Goal: Check status: Check status

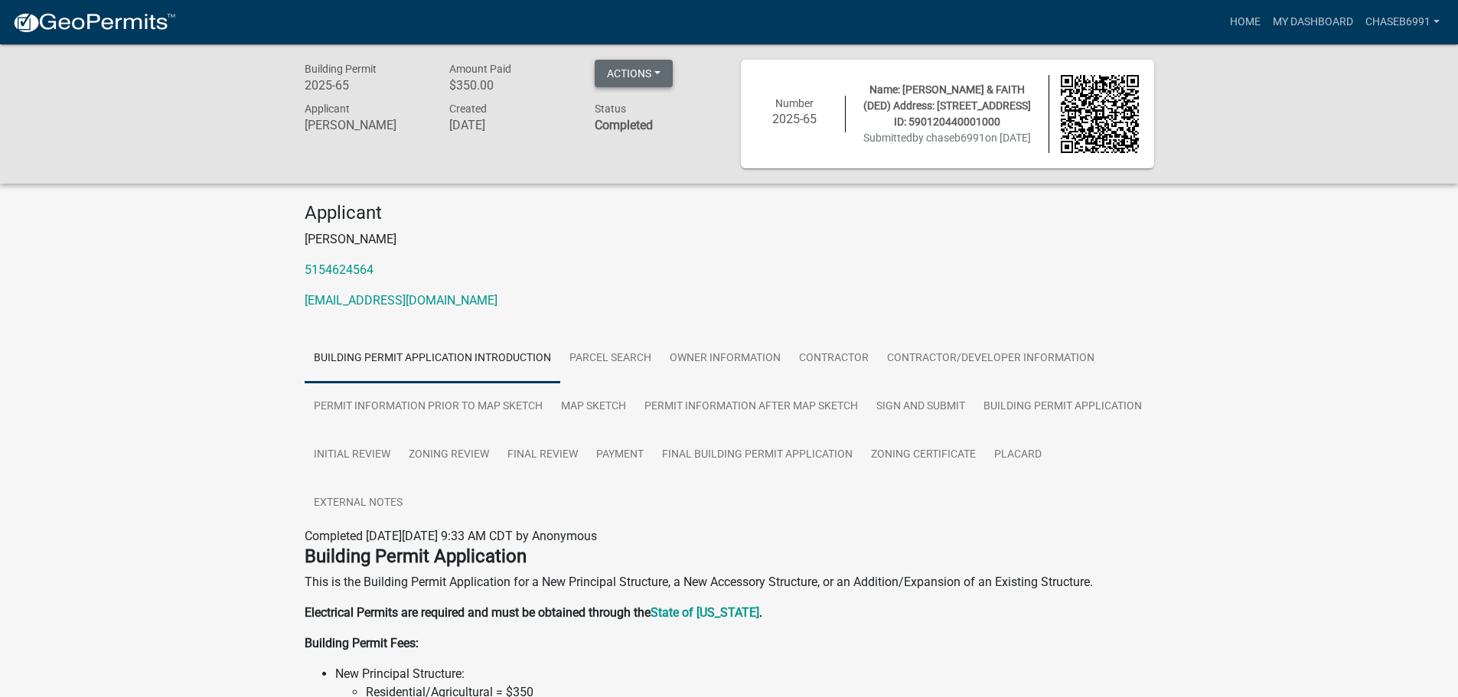
click at [651, 73] on button "Actions" at bounding box center [634, 74] width 78 height 28
click at [654, 146] on link "Printer Friendly" at bounding box center [656, 150] width 122 height 37
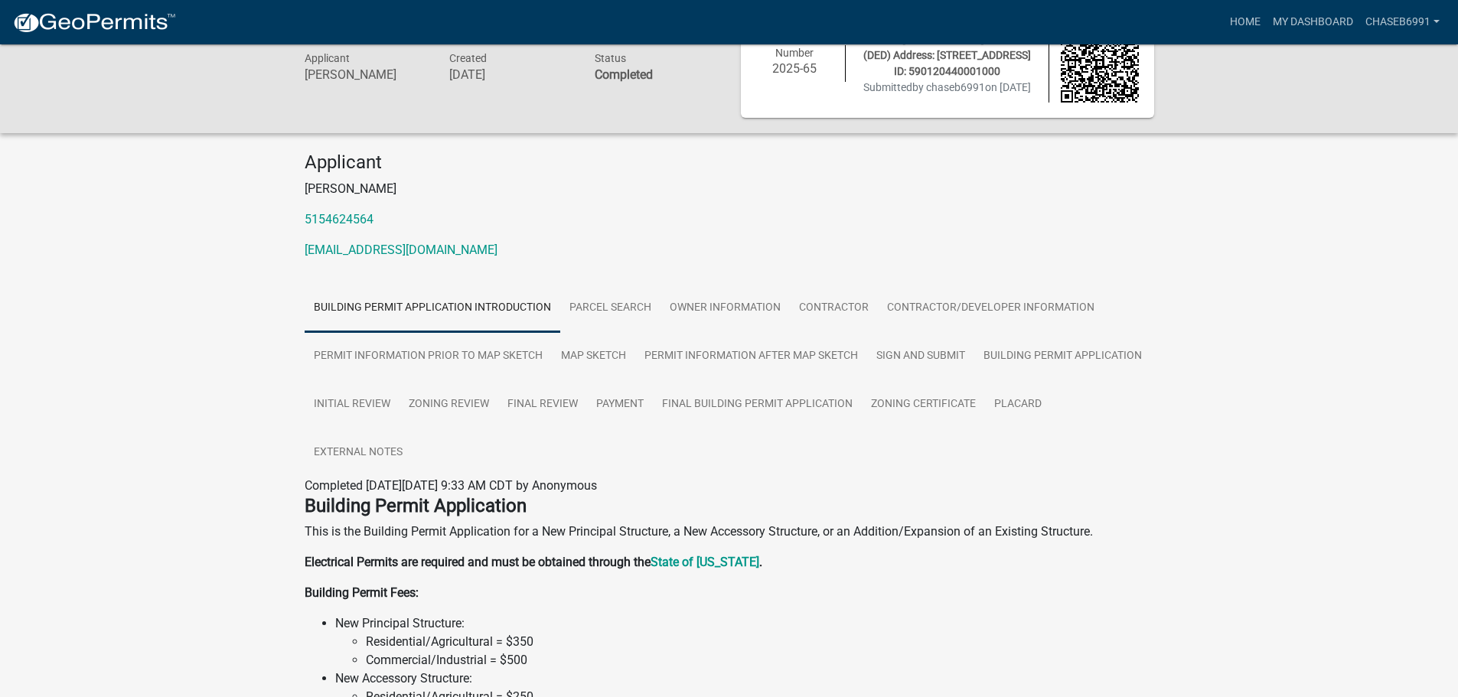
scroll to position [77, 0]
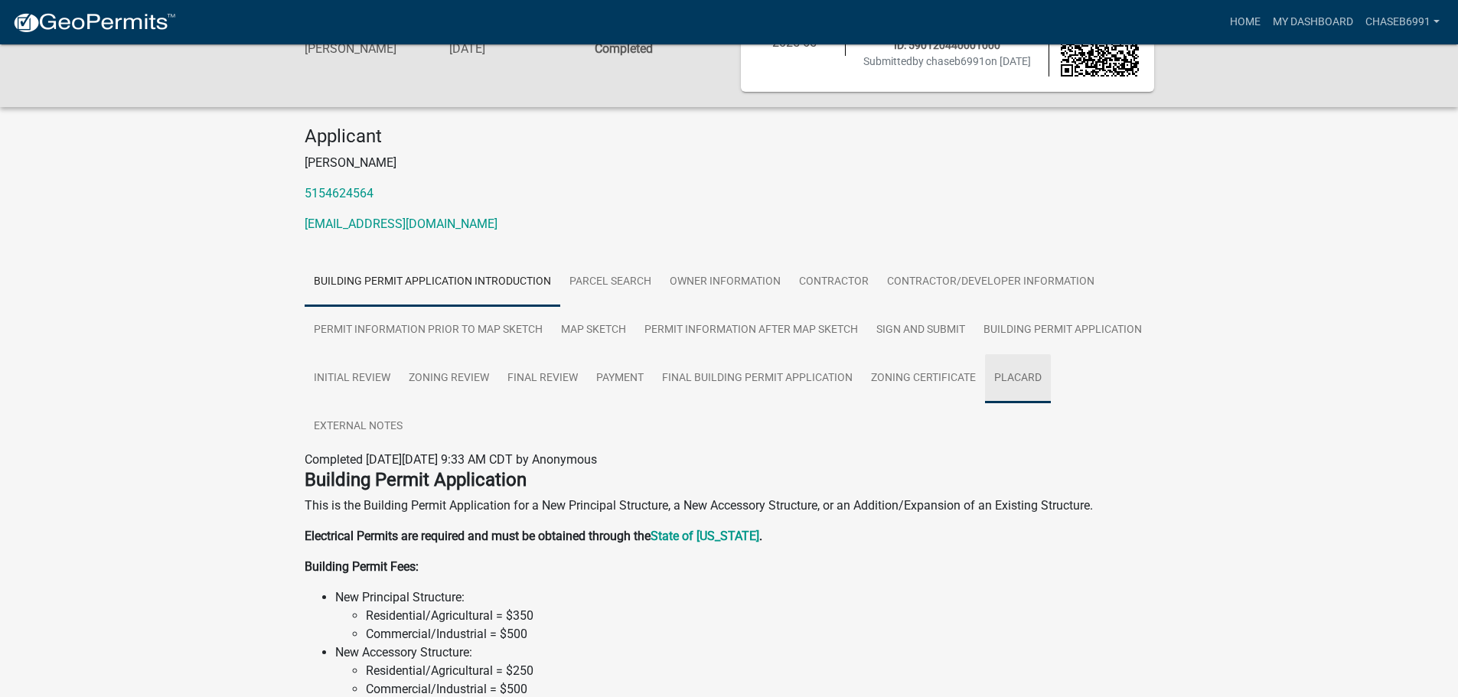
click at [1043, 381] on link "Placard" at bounding box center [1018, 378] width 66 height 49
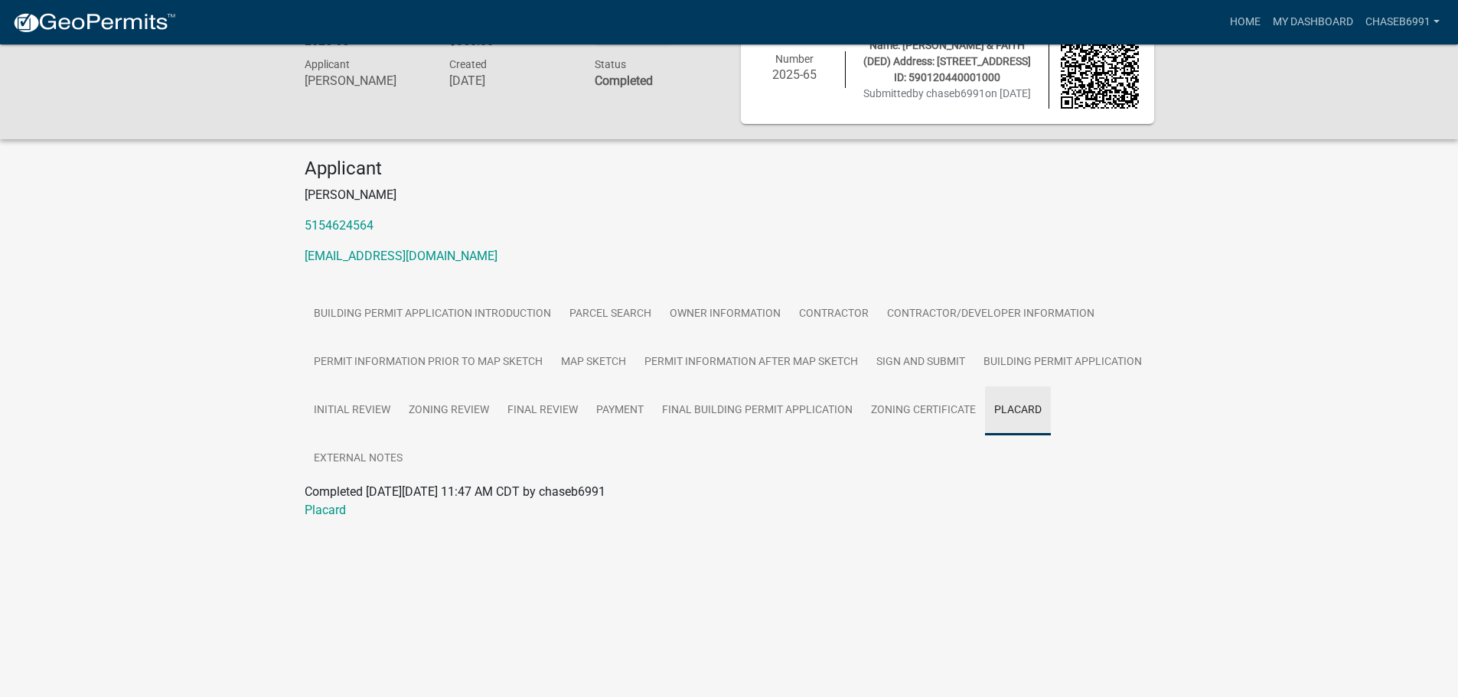
scroll to position [44, 0]
click at [320, 508] on link "Placard" at bounding box center [325, 510] width 41 height 15
click at [364, 468] on link "External Notes" at bounding box center [358, 459] width 107 height 49
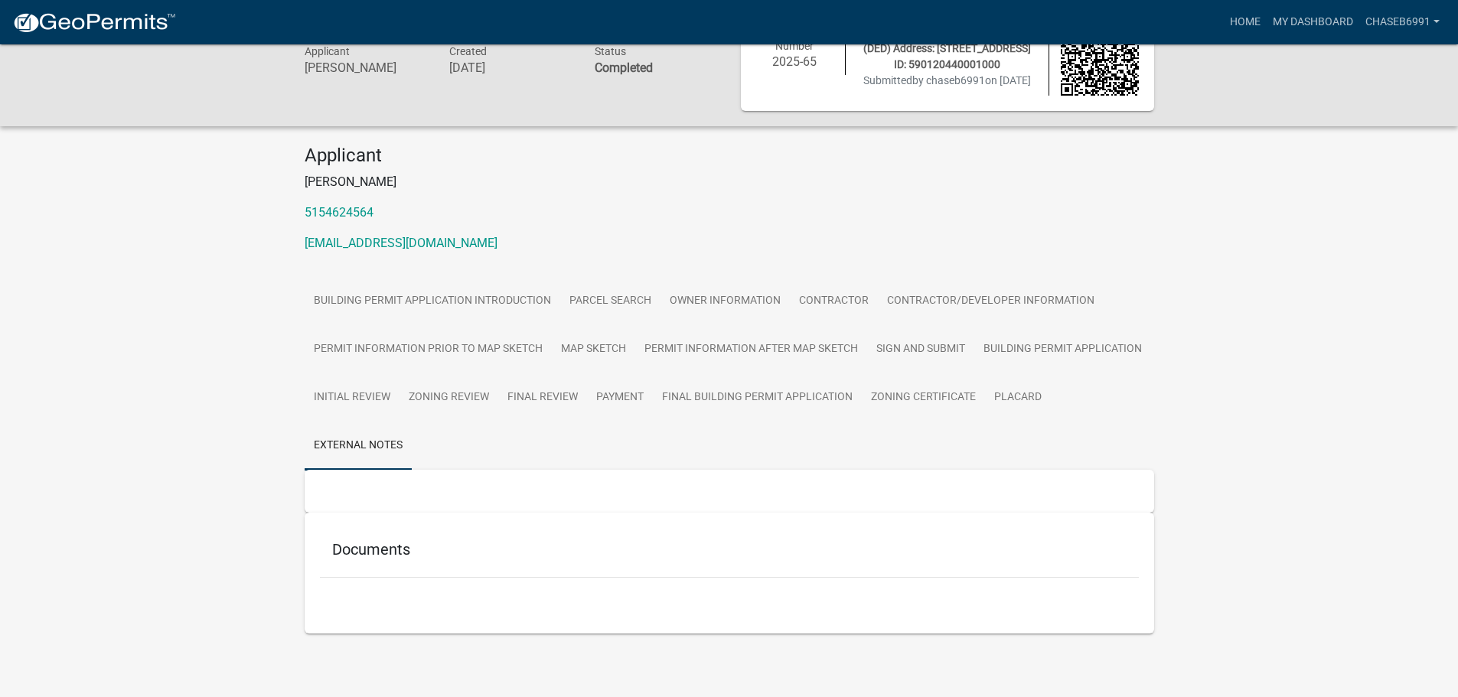
scroll to position [60, 0]
click at [1004, 339] on link "Building Permit Application" at bounding box center [1063, 349] width 177 height 49
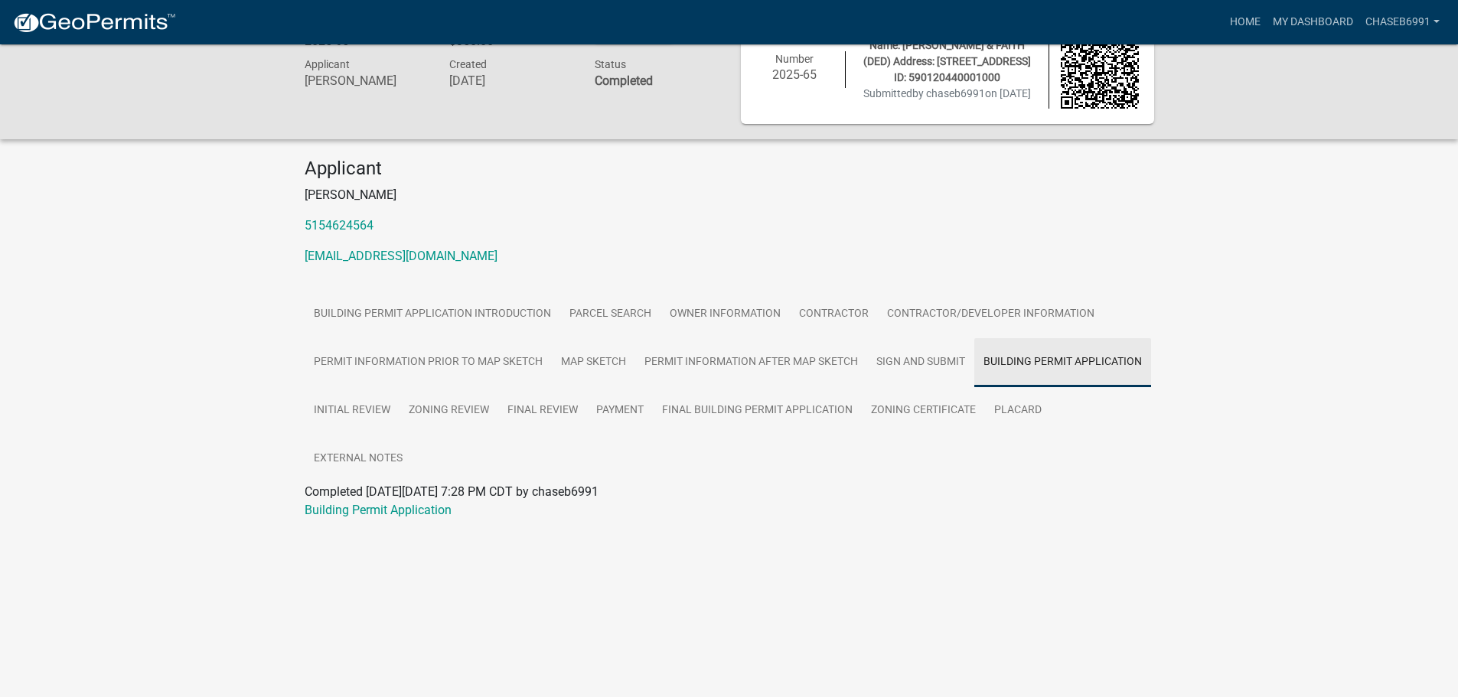
scroll to position [44, 0]
click at [351, 399] on link "Initial Review" at bounding box center [352, 411] width 95 height 49
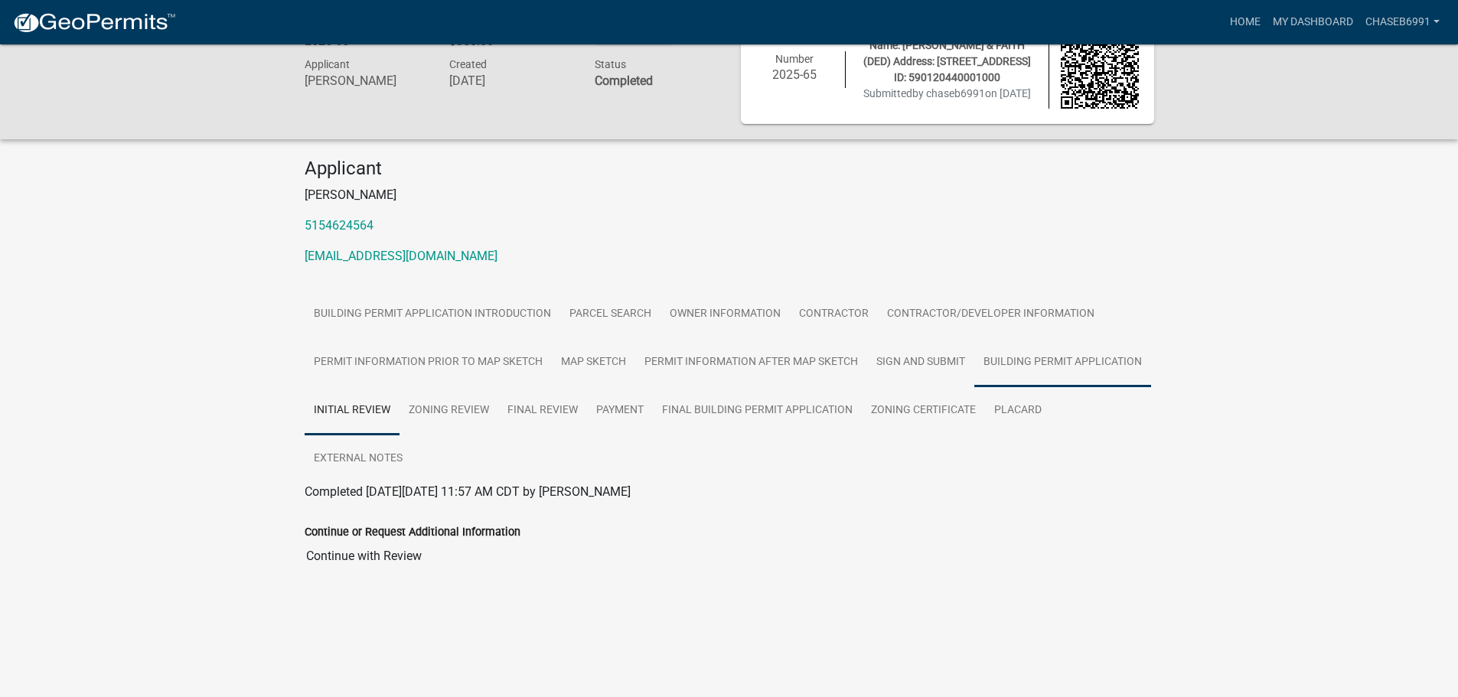
click at [1121, 365] on link "Building Permit Application" at bounding box center [1063, 362] width 177 height 49
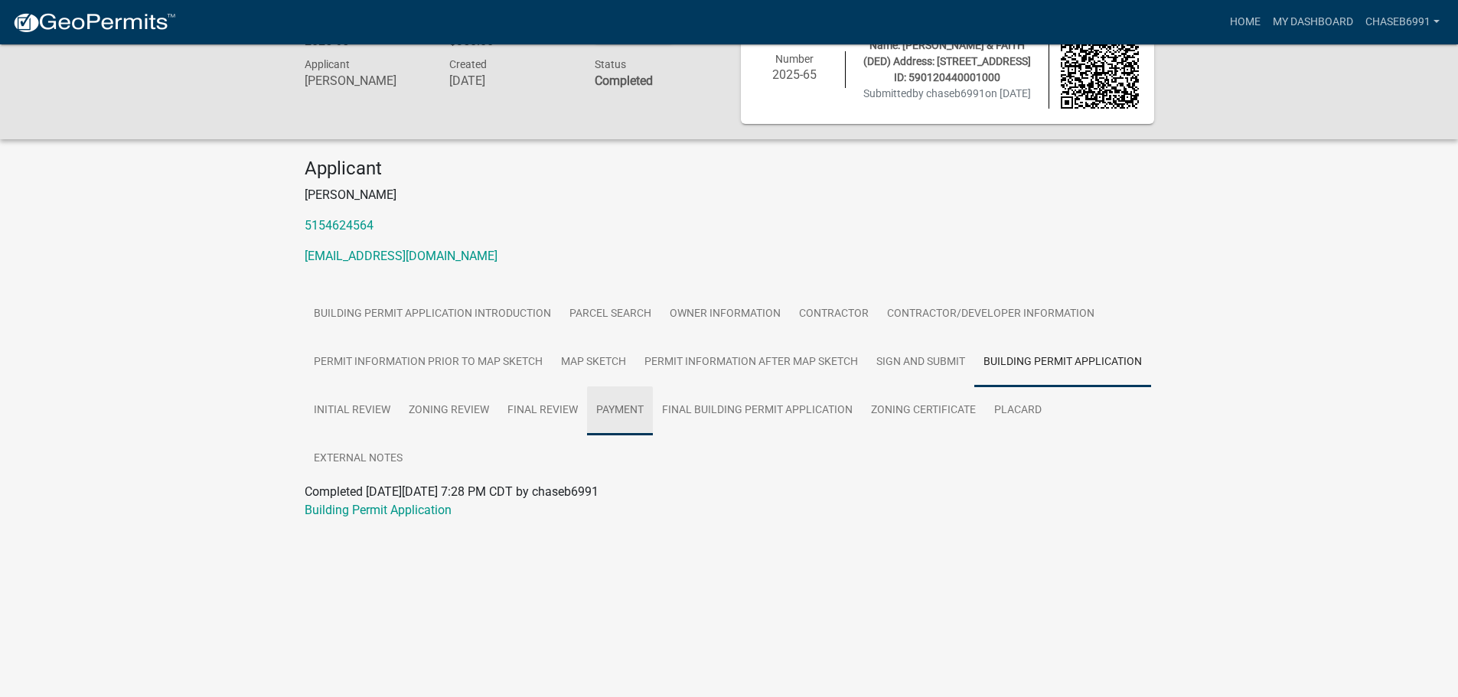
click at [622, 410] on link "Payment" at bounding box center [620, 411] width 66 height 49
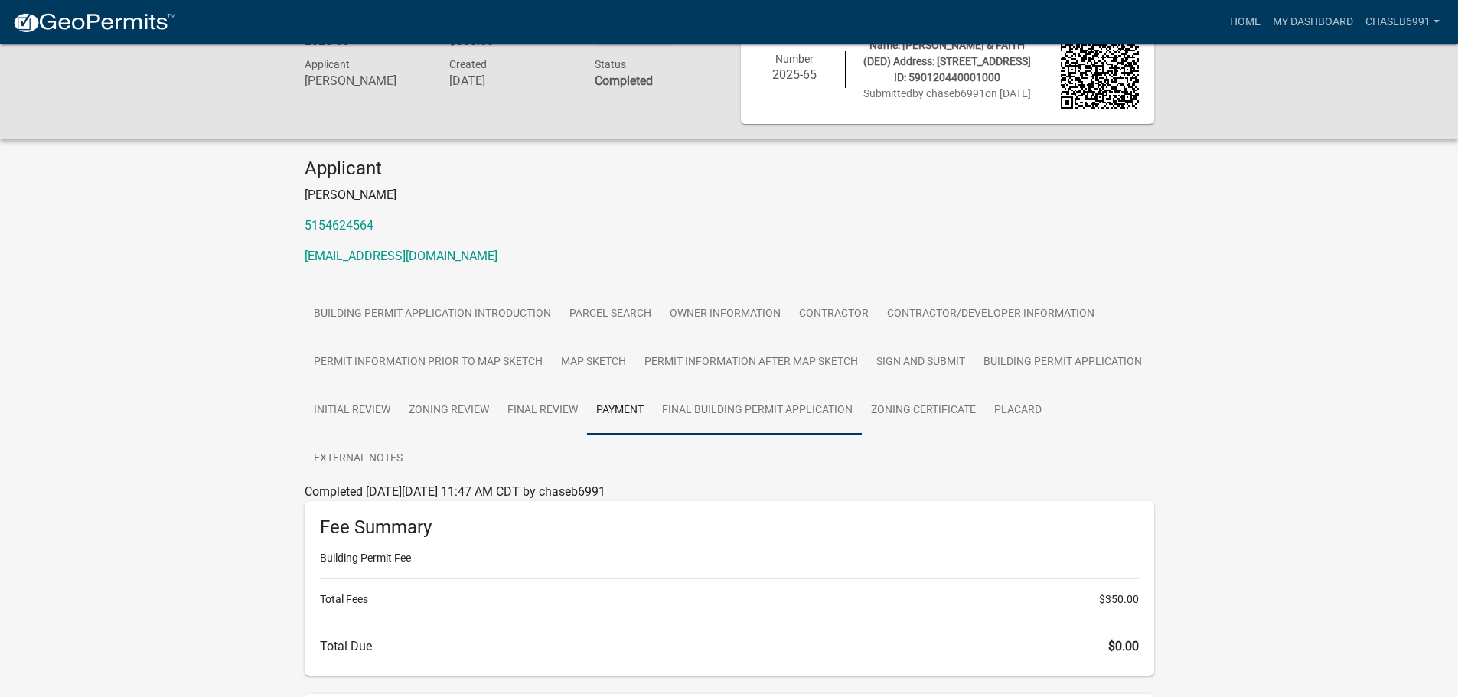
click at [735, 413] on link "Final Building Permit Application" at bounding box center [757, 411] width 209 height 49
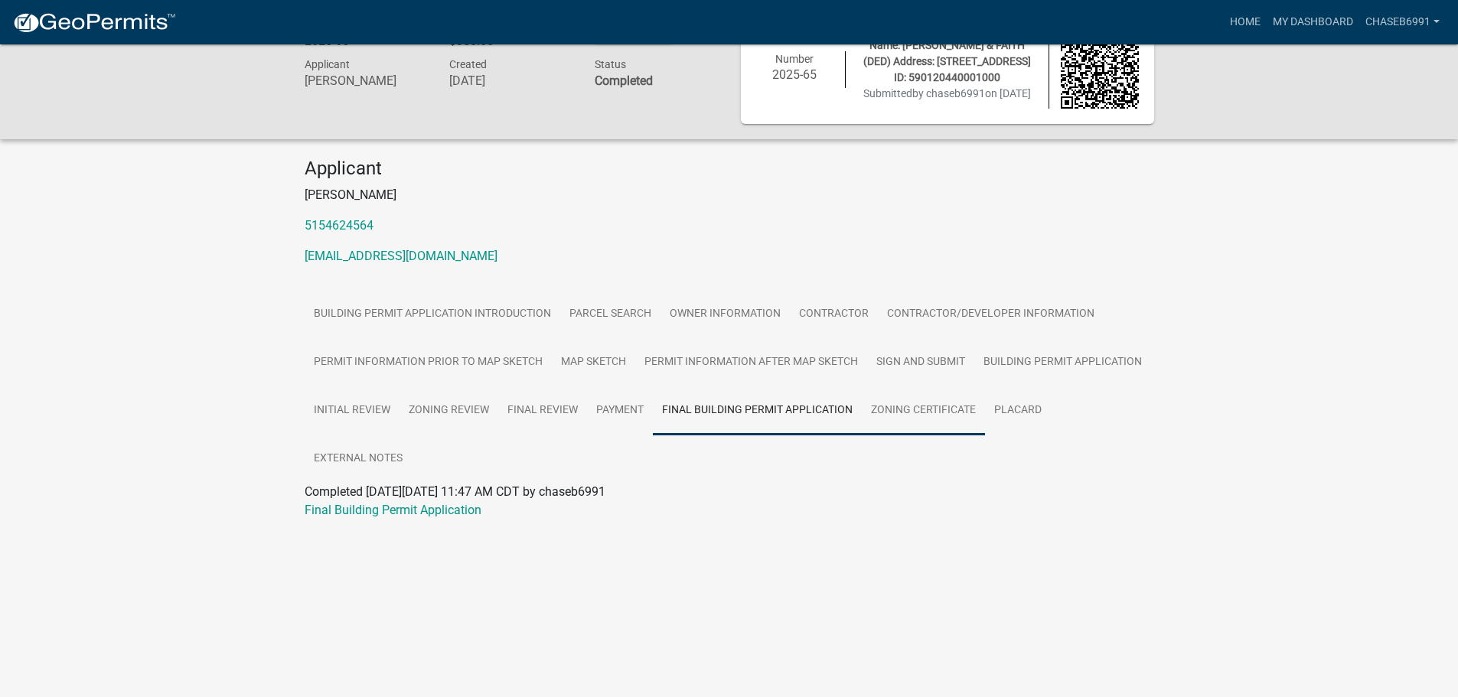
click at [902, 416] on link "Zoning Certificate" at bounding box center [923, 411] width 123 height 49
click at [361, 514] on link "Zoning Certificate" at bounding box center [353, 510] width 96 height 15
click at [731, 409] on link "Final Building Permit Application" at bounding box center [757, 411] width 209 height 49
click at [377, 514] on link "Final Building Permit Application" at bounding box center [393, 510] width 177 height 15
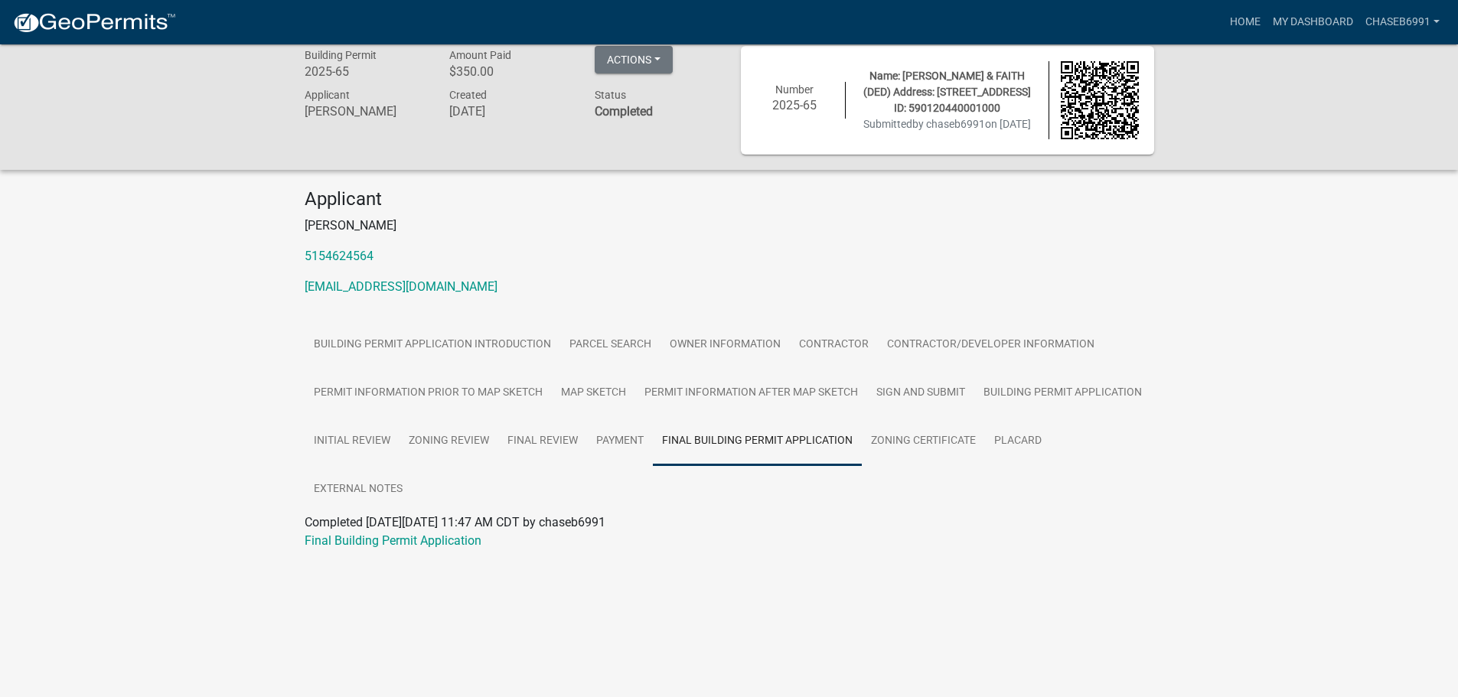
scroll to position [0, 0]
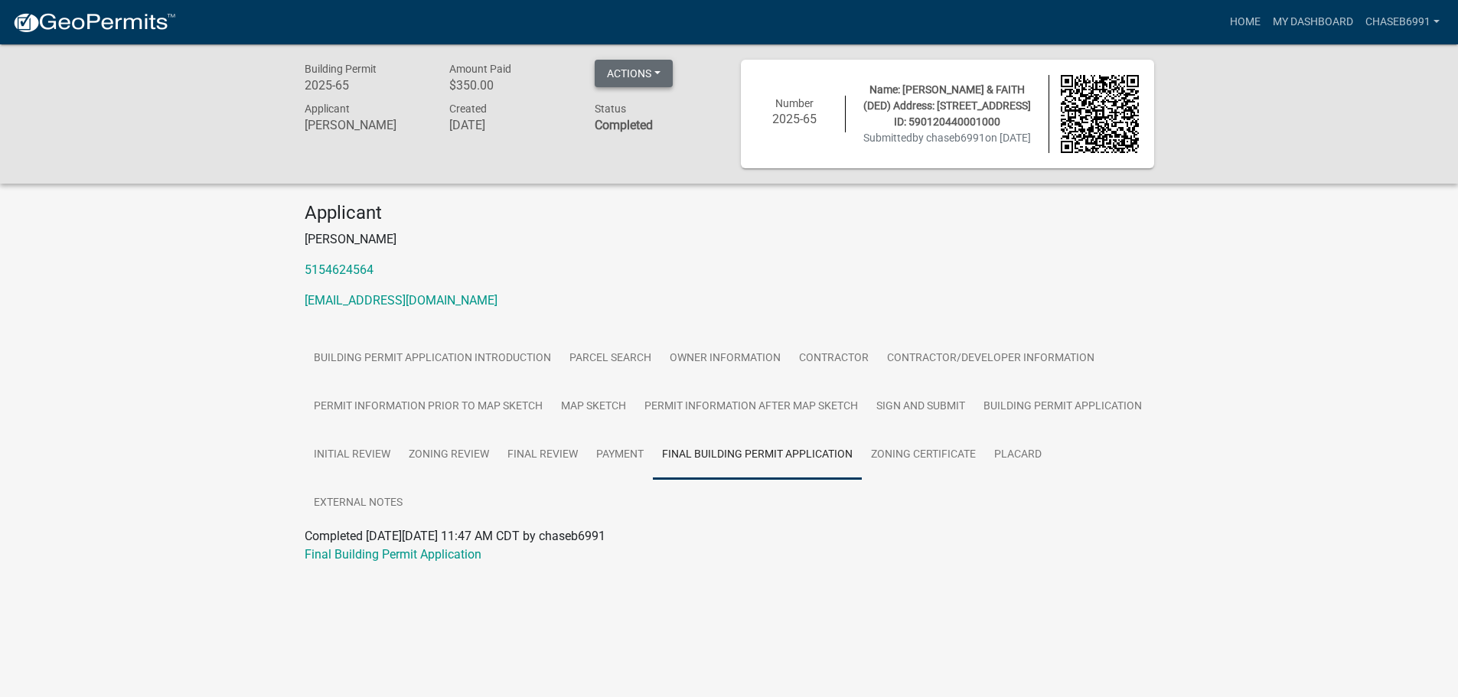
click at [622, 76] on button "Actions" at bounding box center [634, 74] width 78 height 28
click at [641, 116] on link "View receipt" at bounding box center [656, 113] width 122 height 37
click at [127, 17] on img at bounding box center [94, 22] width 164 height 23
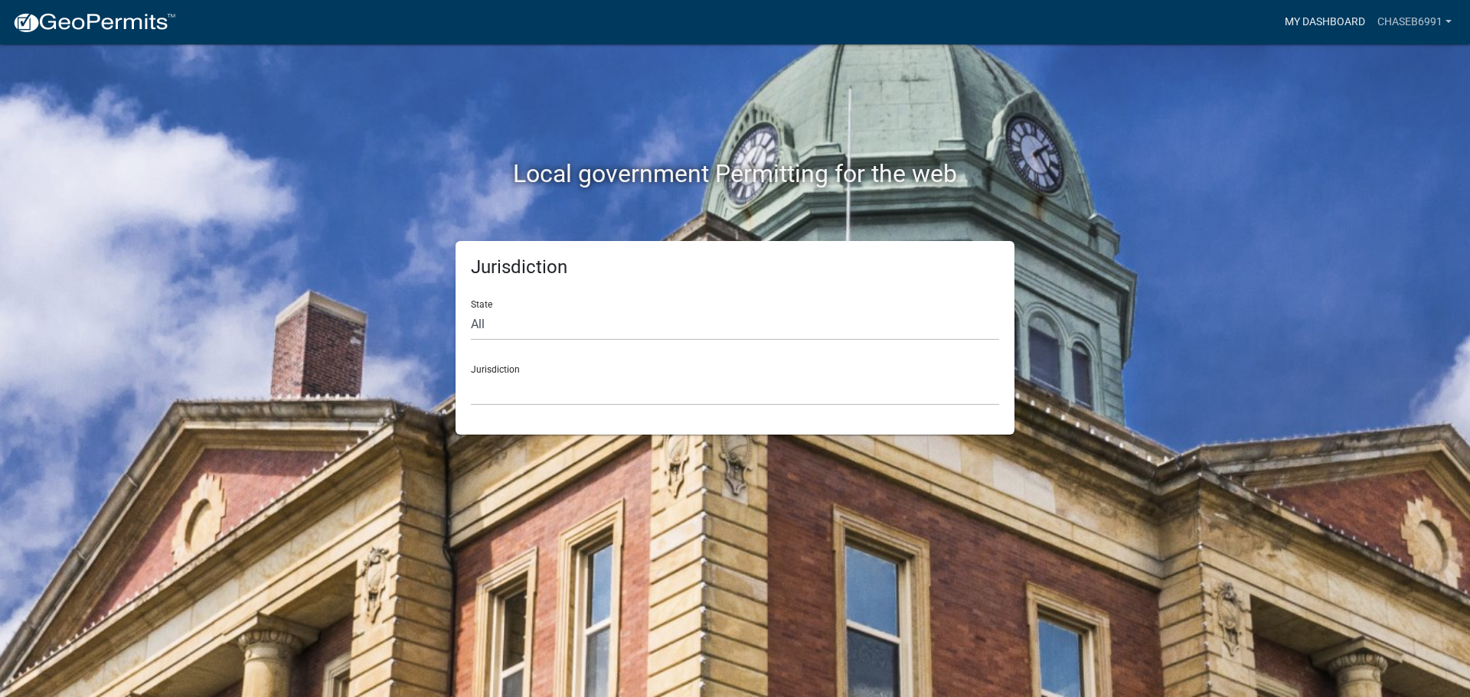
click at [1362, 21] on link "My Dashboard" at bounding box center [1324, 22] width 93 height 29
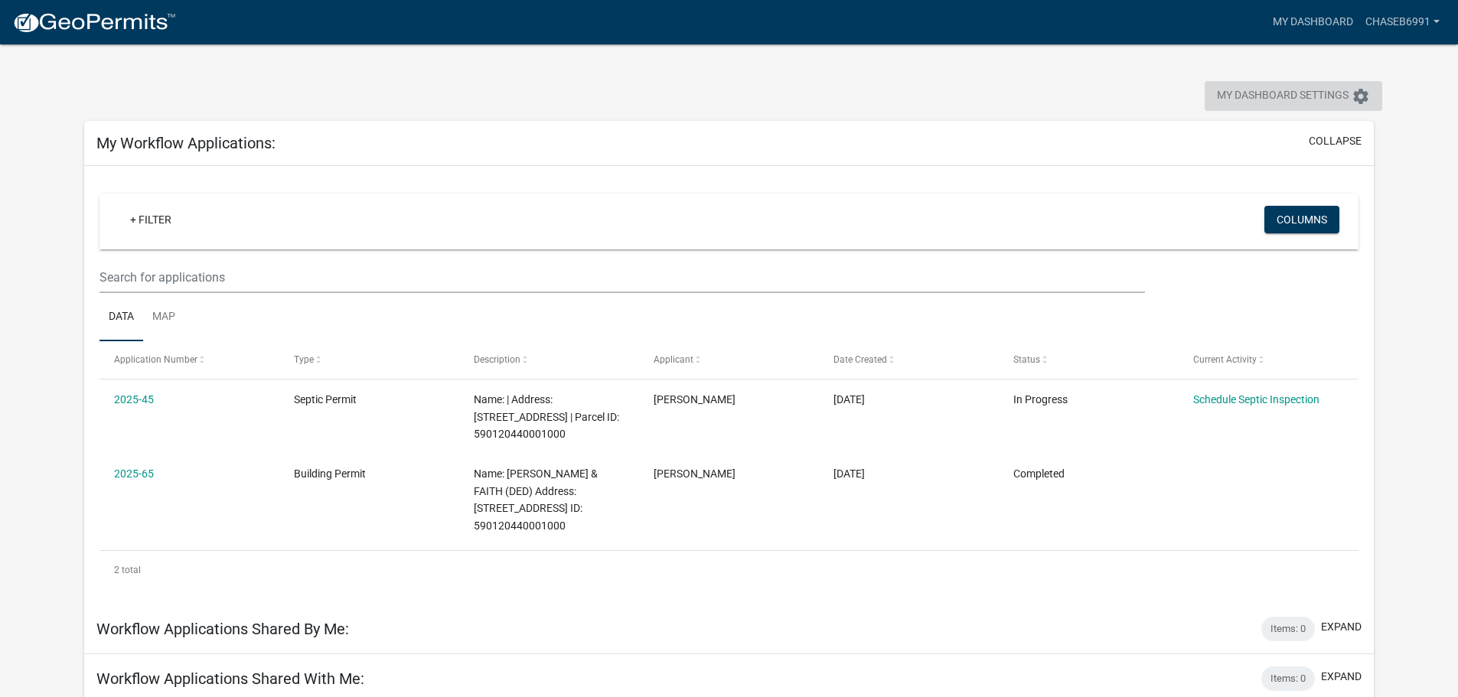
click at [1366, 89] on icon "settings" at bounding box center [1361, 96] width 18 height 18
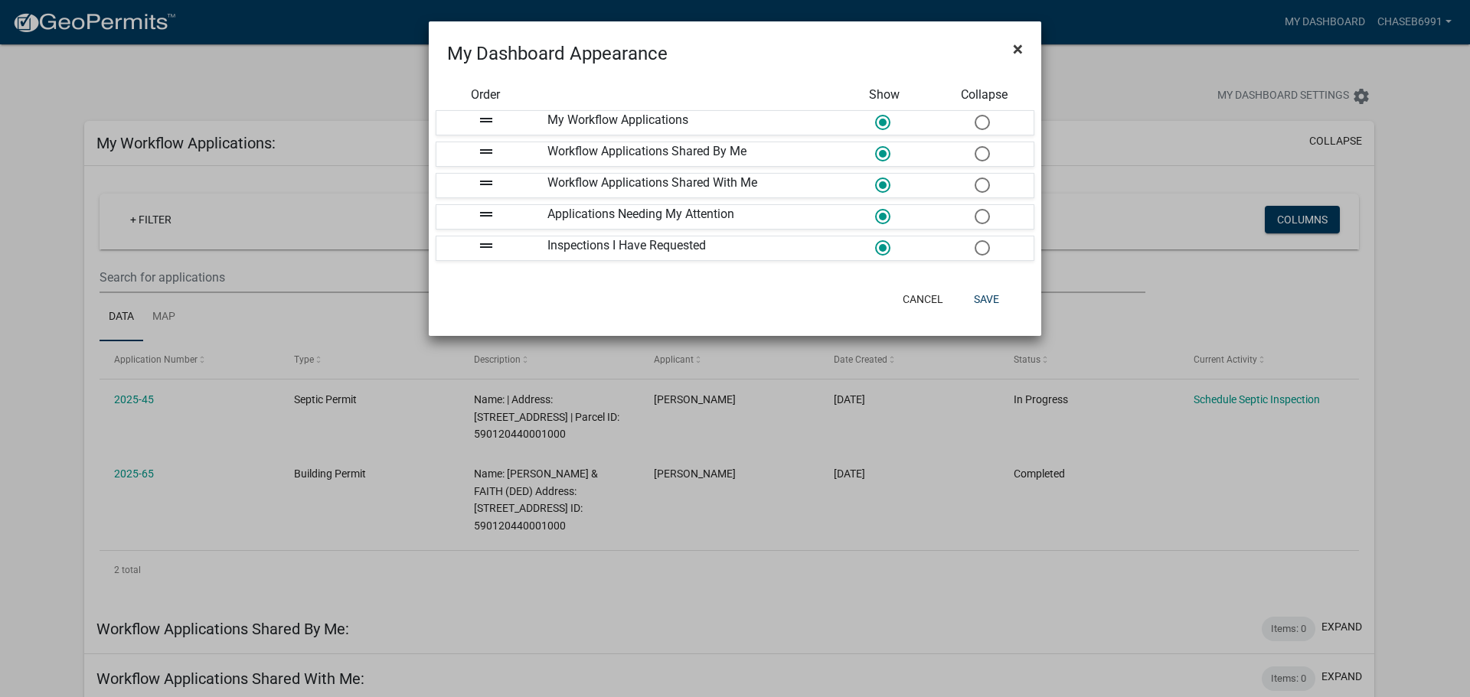
click at [1014, 47] on span "×" at bounding box center [1018, 48] width 10 height 21
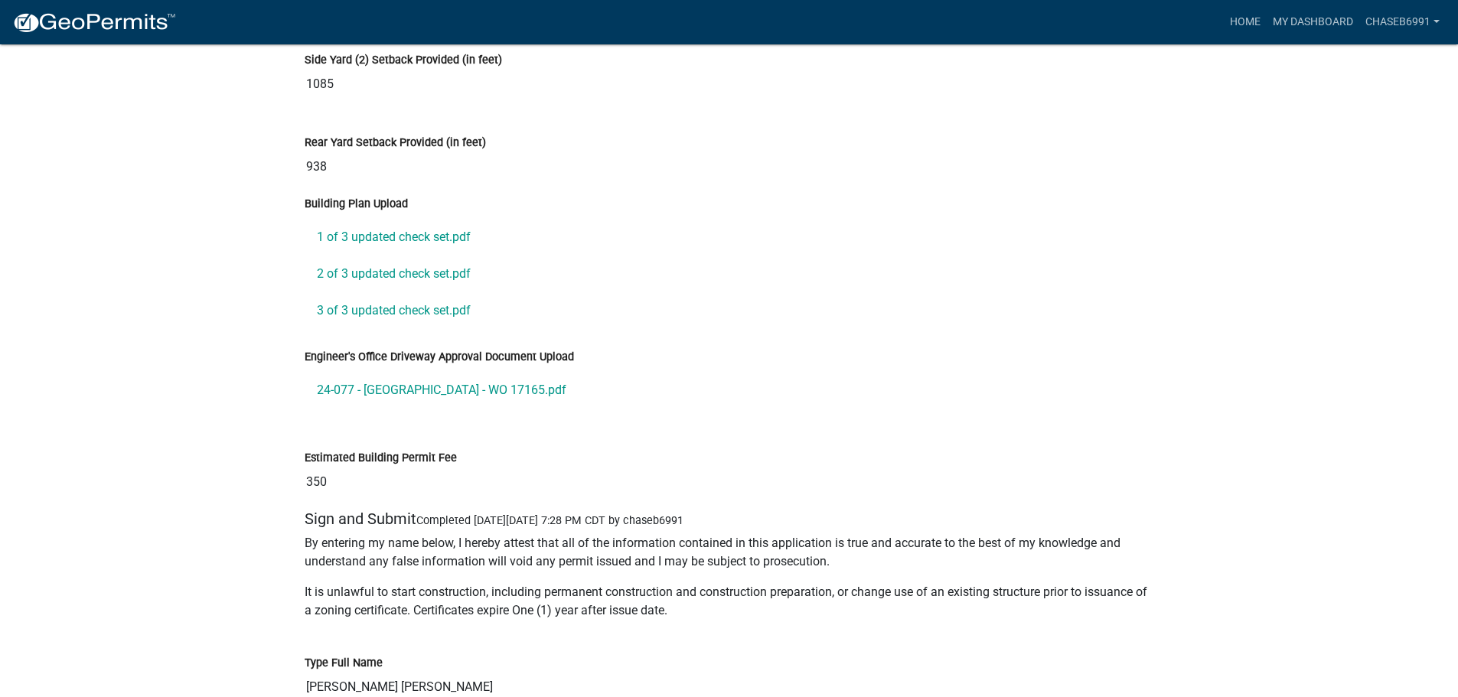
scroll to position [4769, 0]
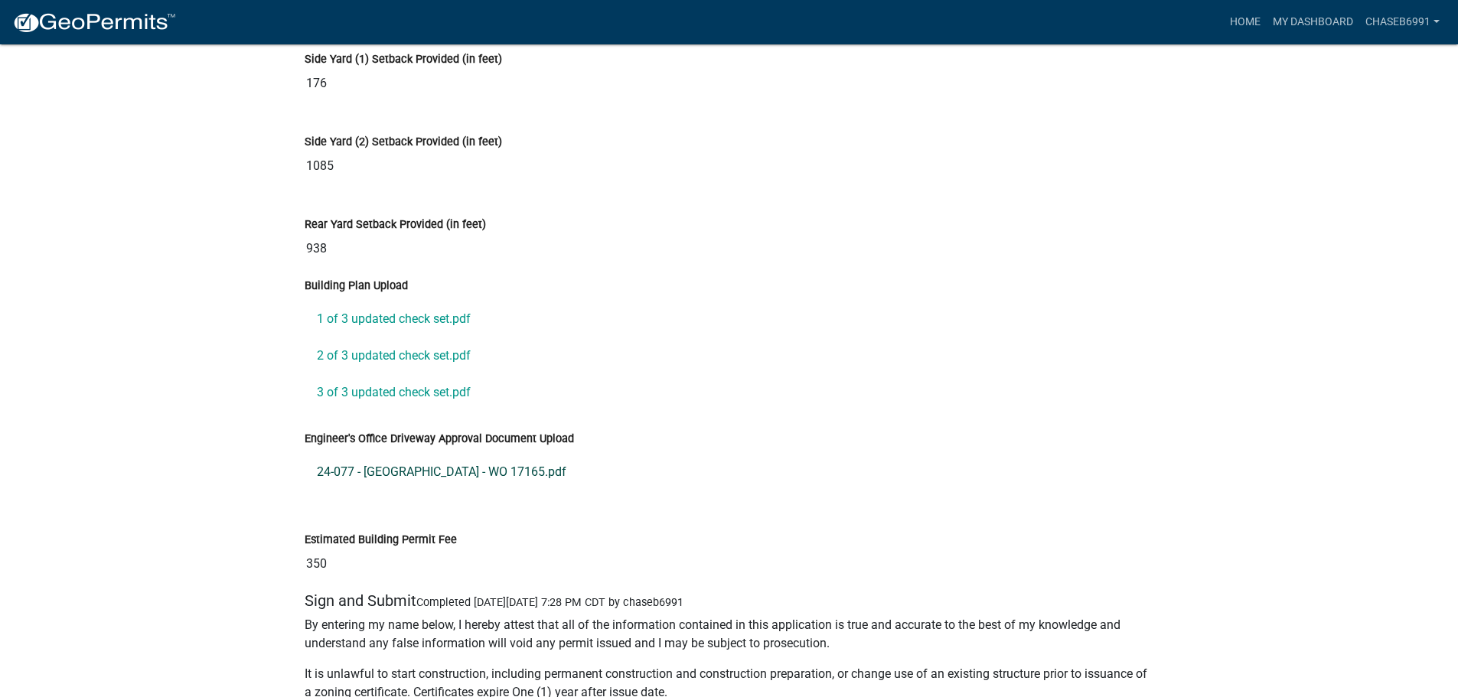
click at [437, 491] on link "24-077 - [GEOGRAPHIC_DATA] - WO 17165.pdf" at bounding box center [730, 472] width 850 height 37
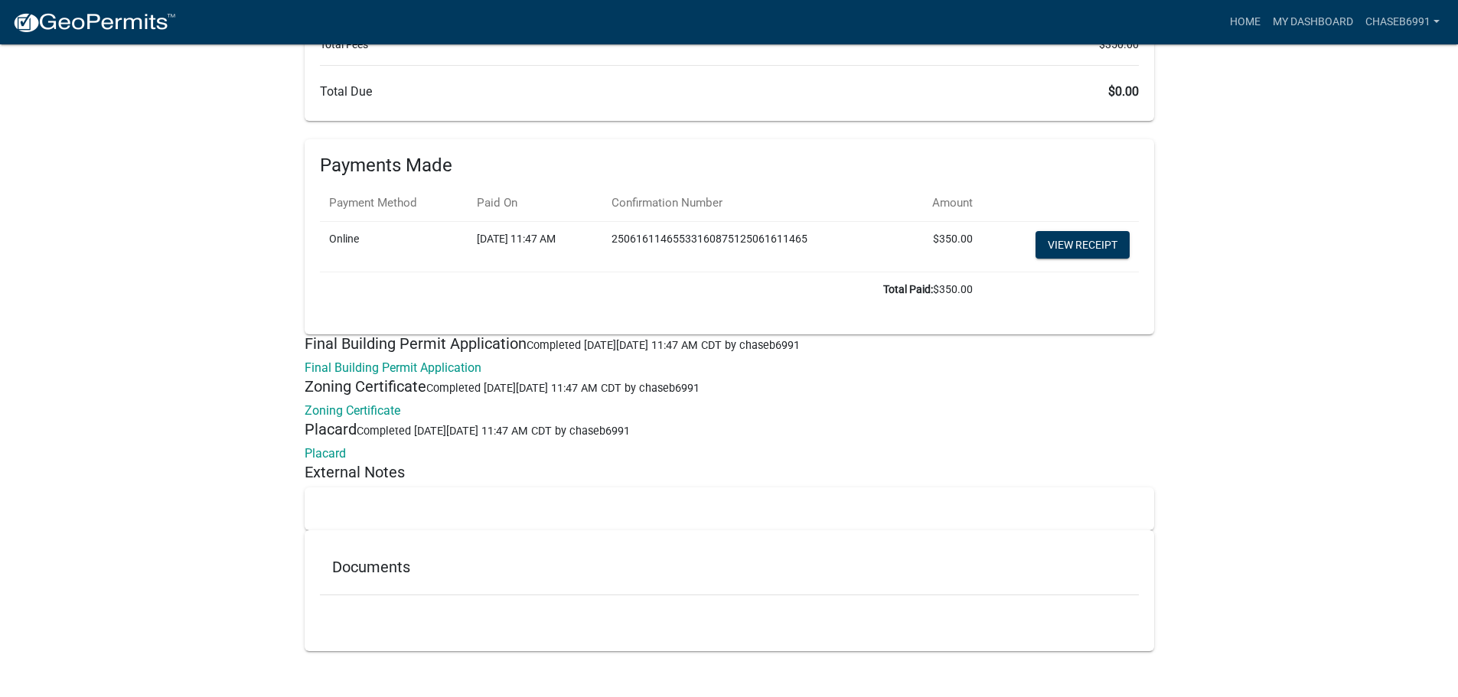
scroll to position [7286, 0]
click at [325, 454] on link "Placard" at bounding box center [325, 453] width 41 height 15
click at [457, 365] on link "Final Building Permit Application" at bounding box center [393, 368] width 177 height 15
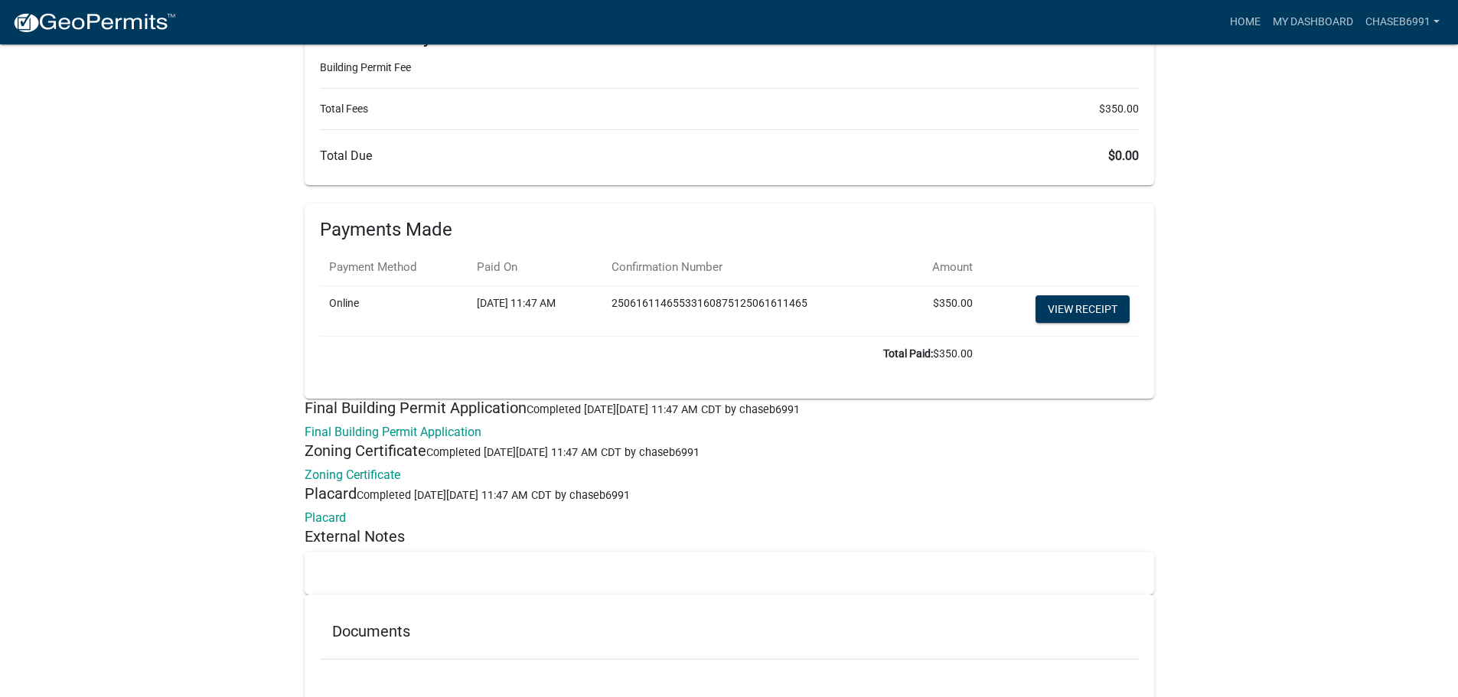
scroll to position [7210, 0]
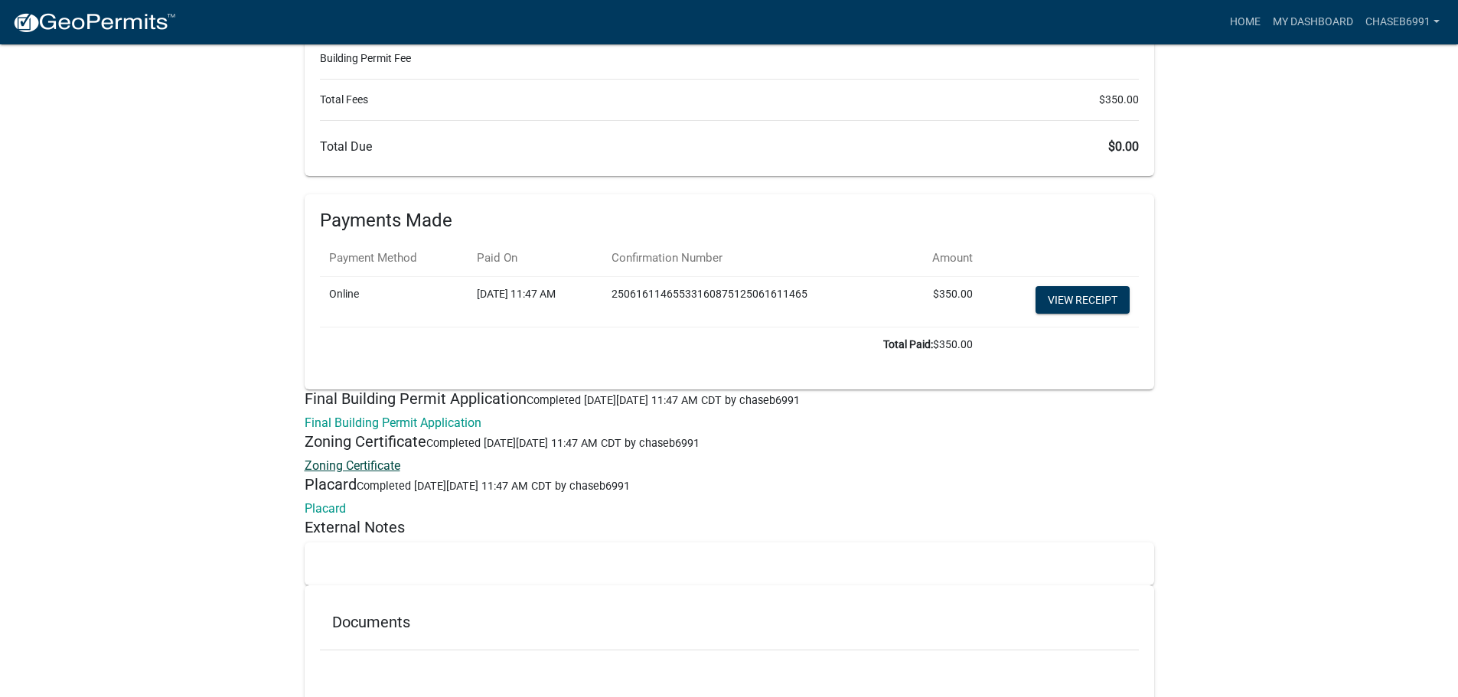
click at [368, 473] on link "Zoning Certificate" at bounding box center [353, 466] width 96 height 15
click at [327, 516] on link "Placard" at bounding box center [325, 508] width 41 height 15
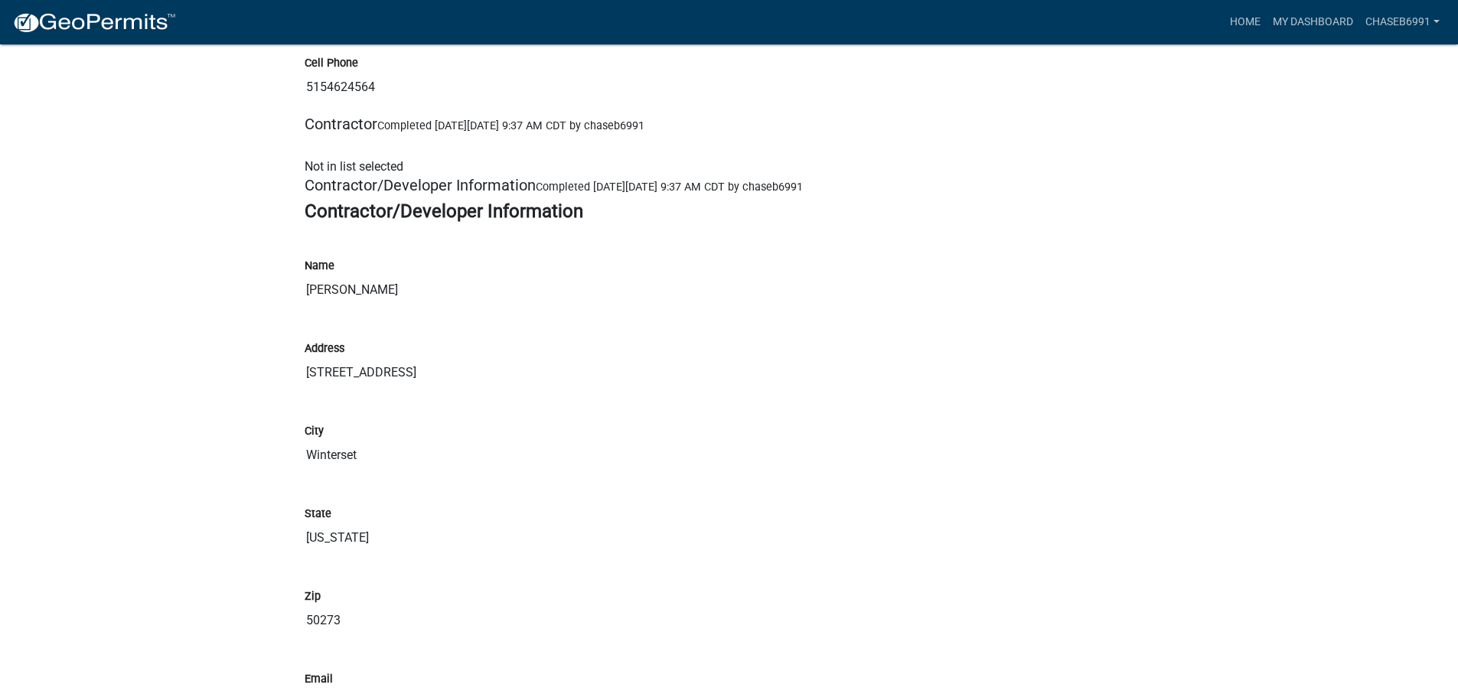
scroll to position [1608, 0]
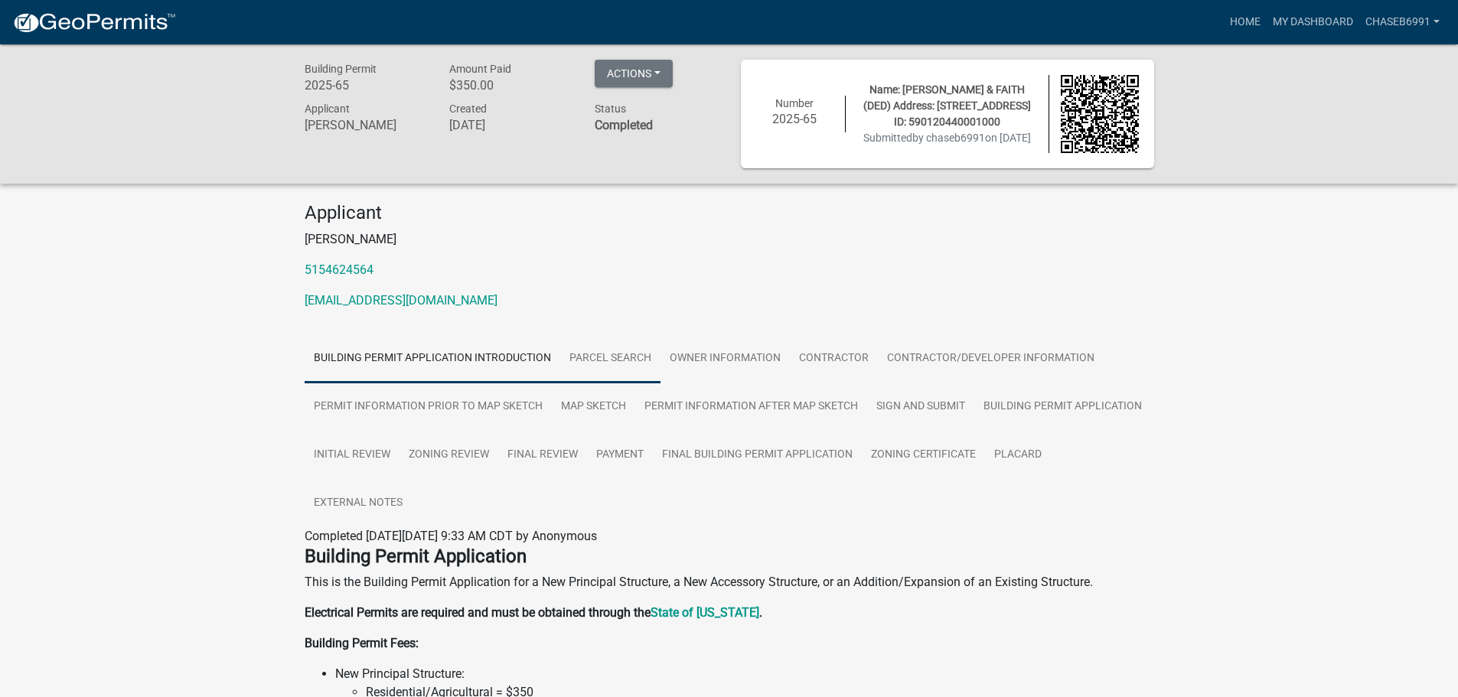
click at [586, 373] on link "Parcel search" at bounding box center [610, 359] width 100 height 49
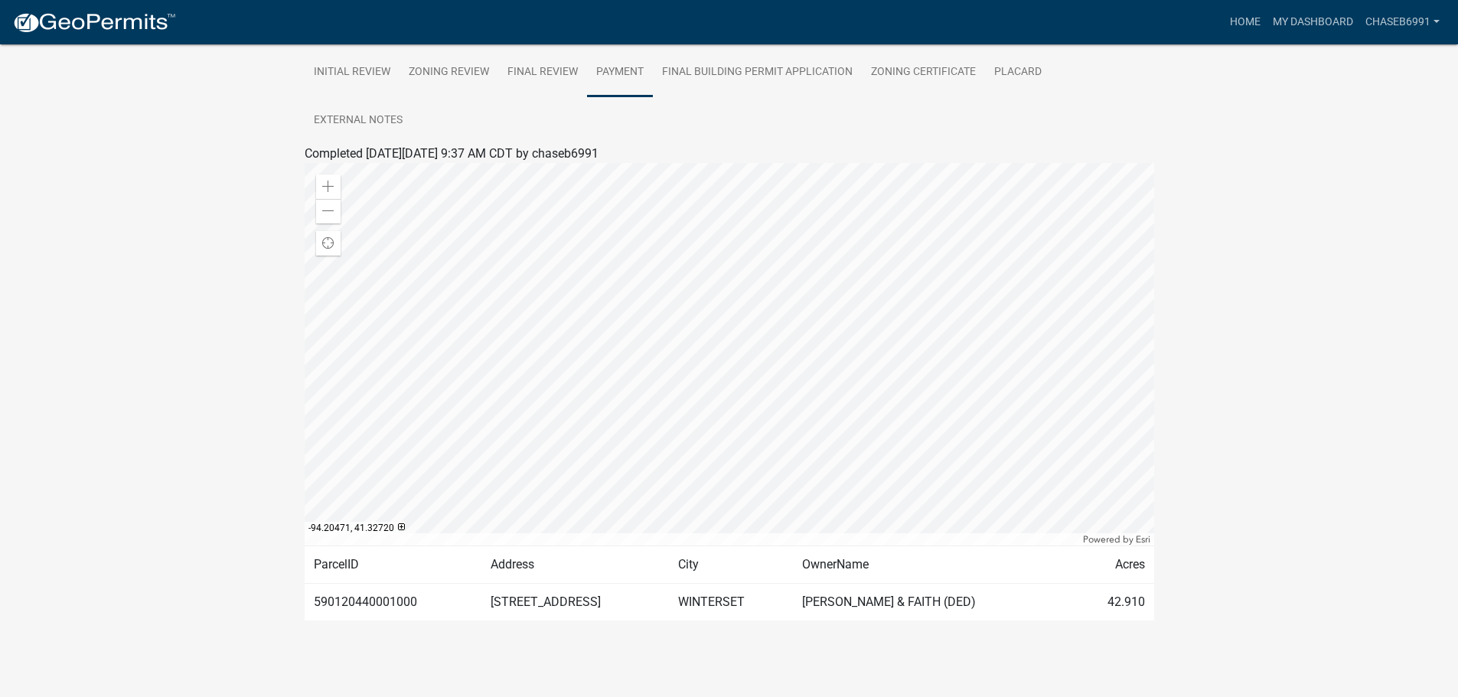
scroll to position [79, 0]
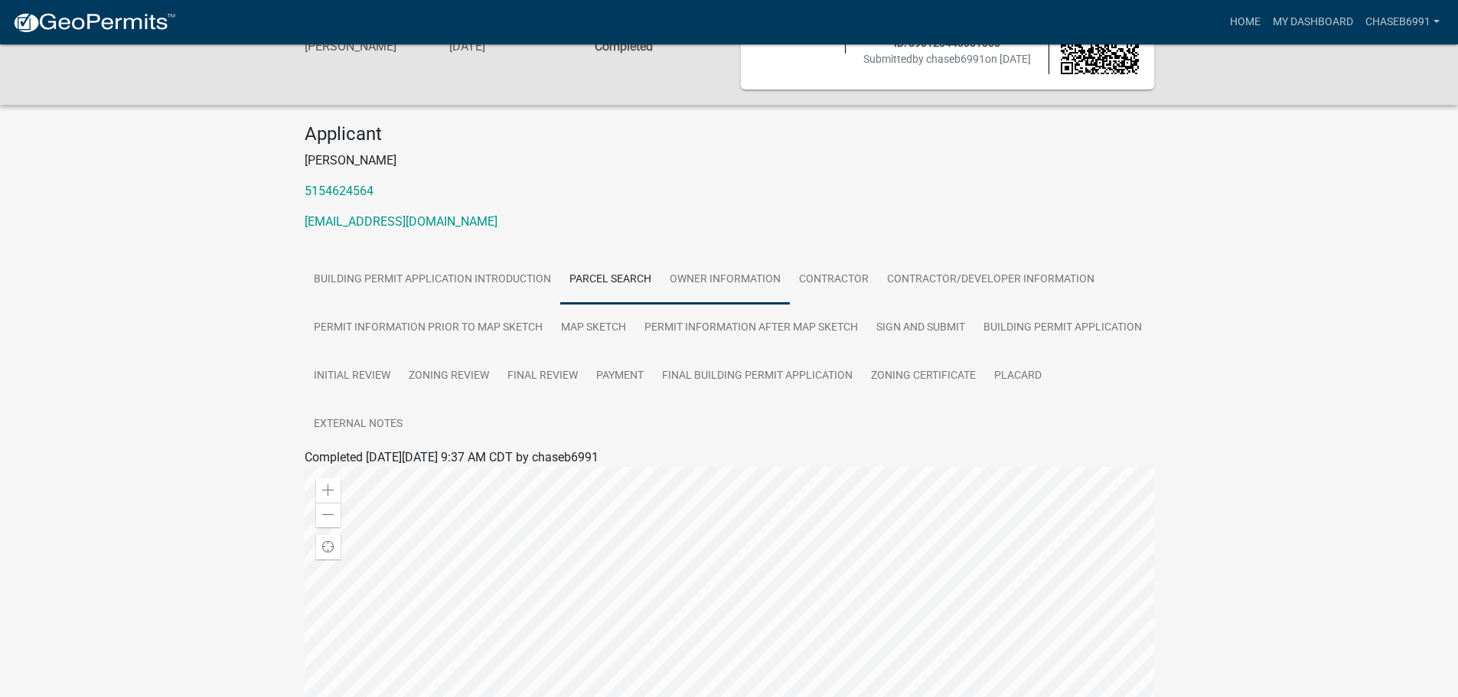
click at [721, 277] on link "Owner Information" at bounding box center [725, 280] width 129 height 49
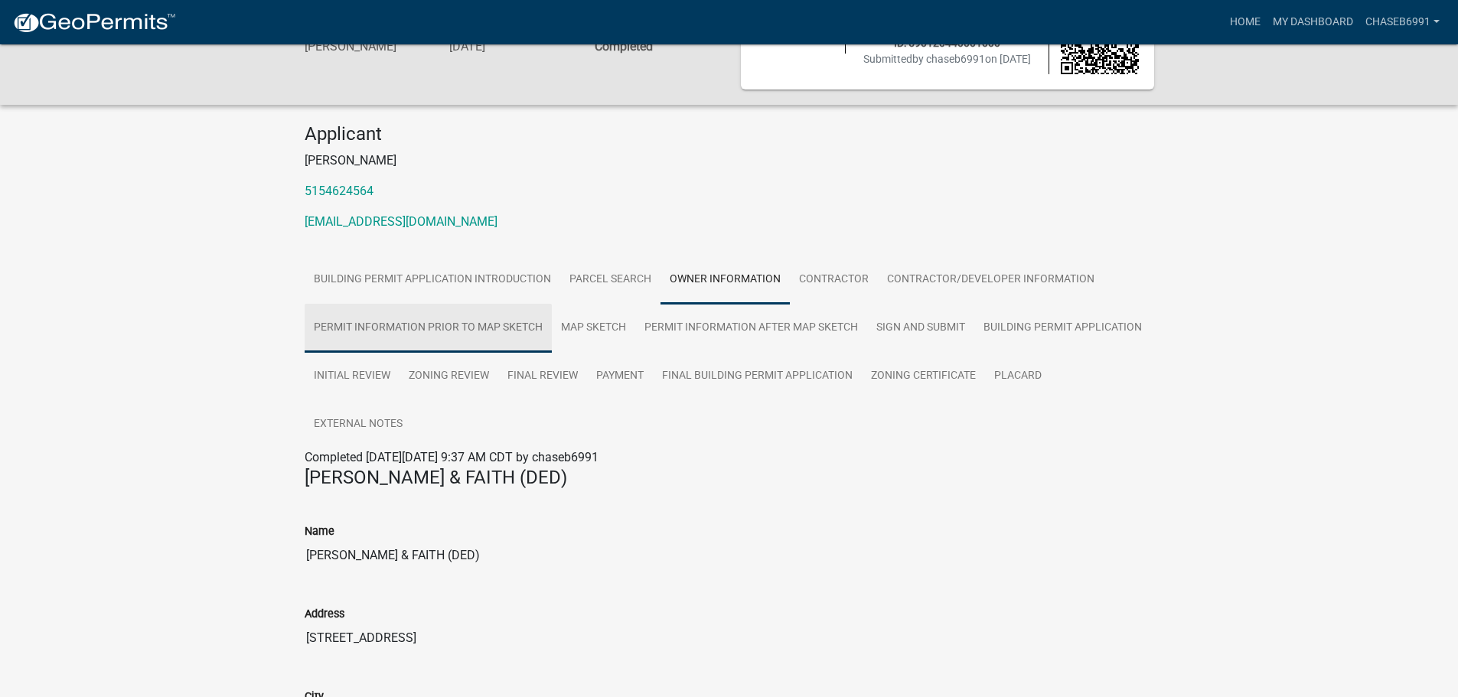
click at [521, 341] on link "Permit Information Prior to Map Sketch" at bounding box center [428, 328] width 247 height 49
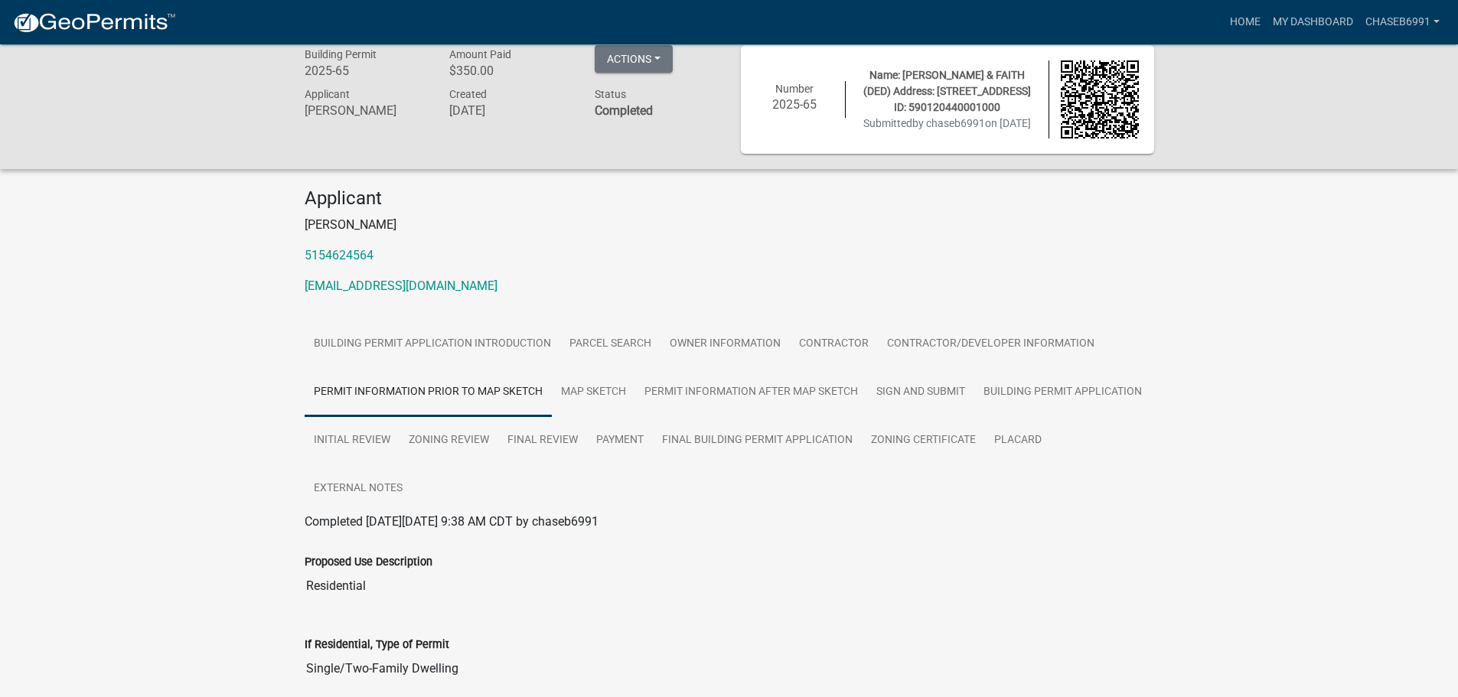
scroll to position [0, 0]
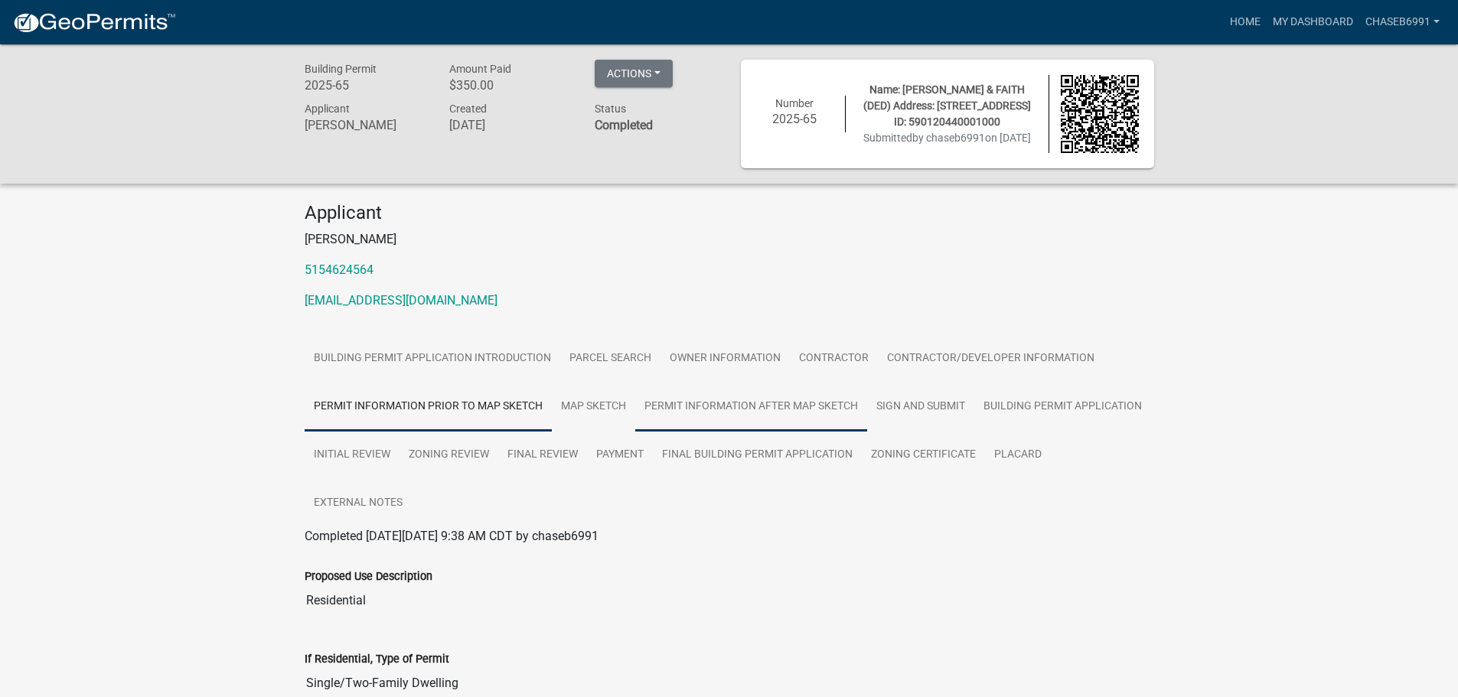
click at [701, 411] on link "Permit Information After Map Sketch" at bounding box center [751, 407] width 232 height 49
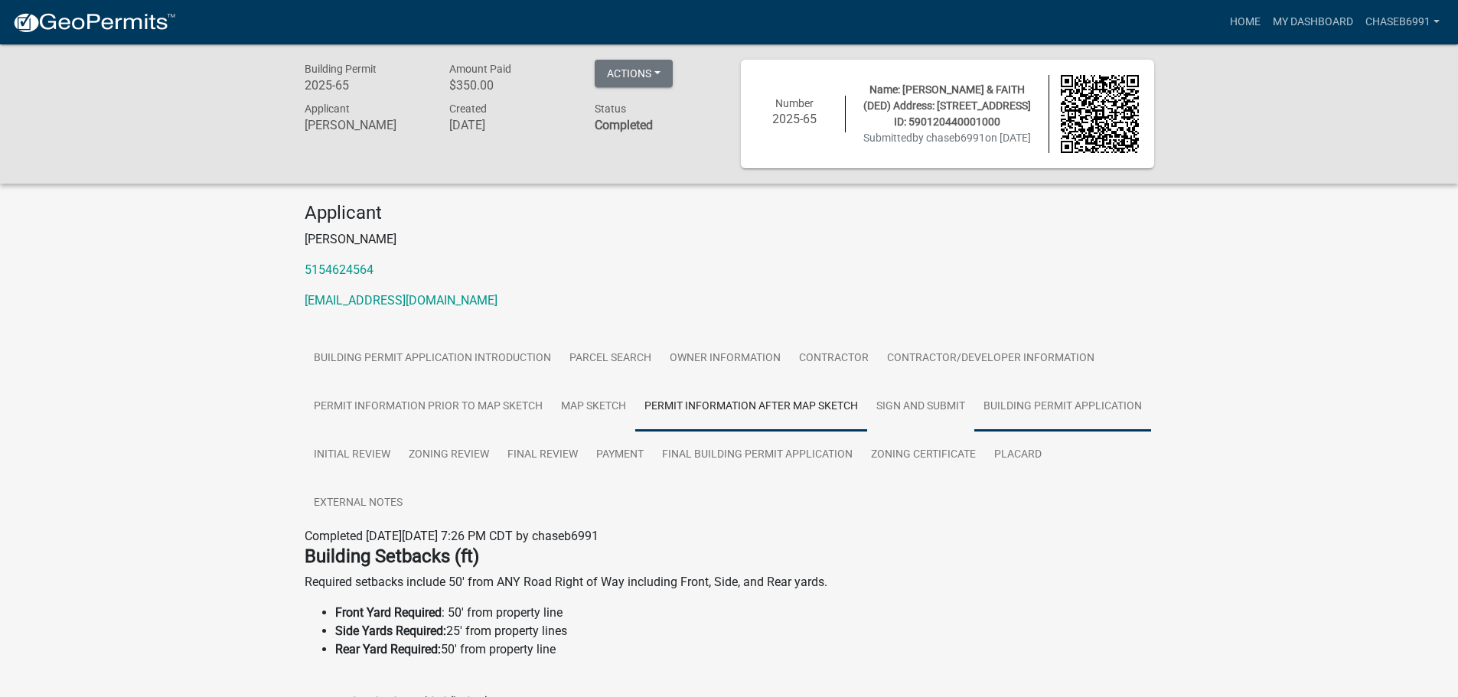
click at [1039, 406] on link "Building Permit Application" at bounding box center [1063, 407] width 177 height 49
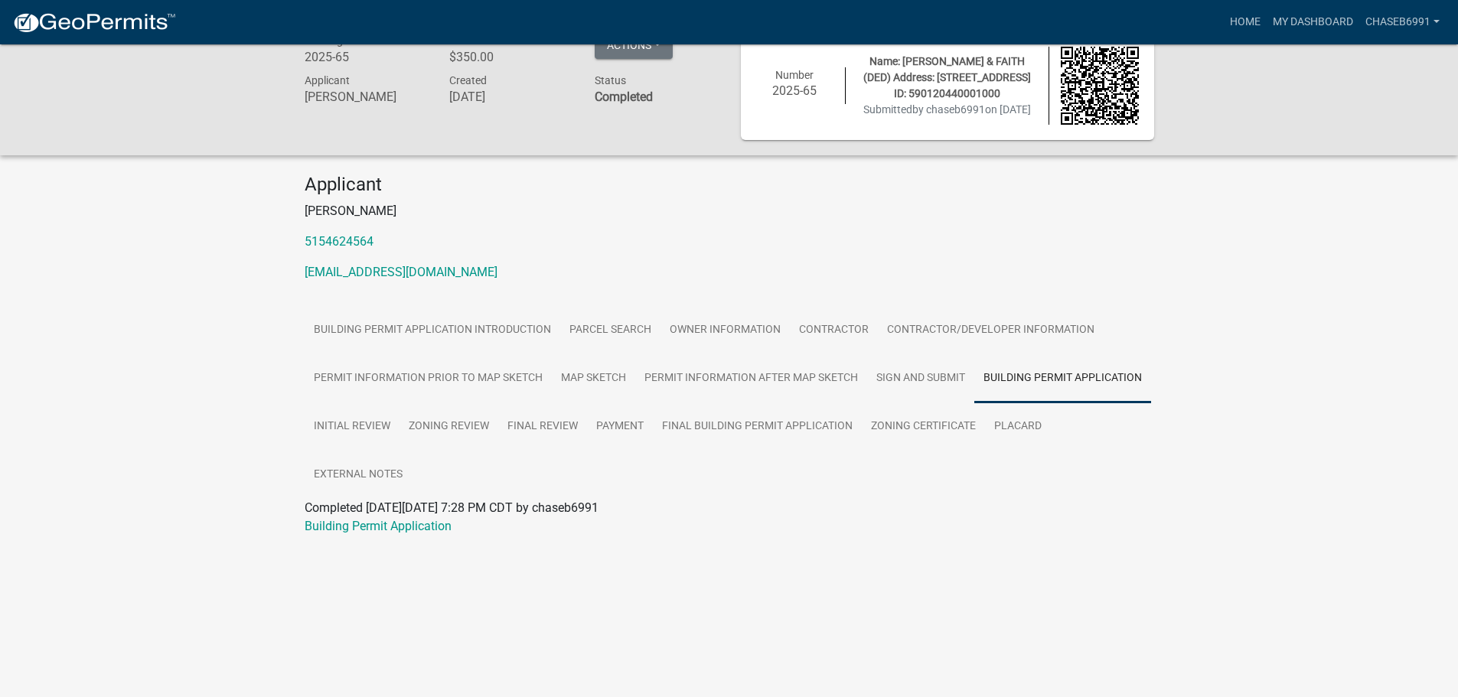
scroll to position [44, 0]
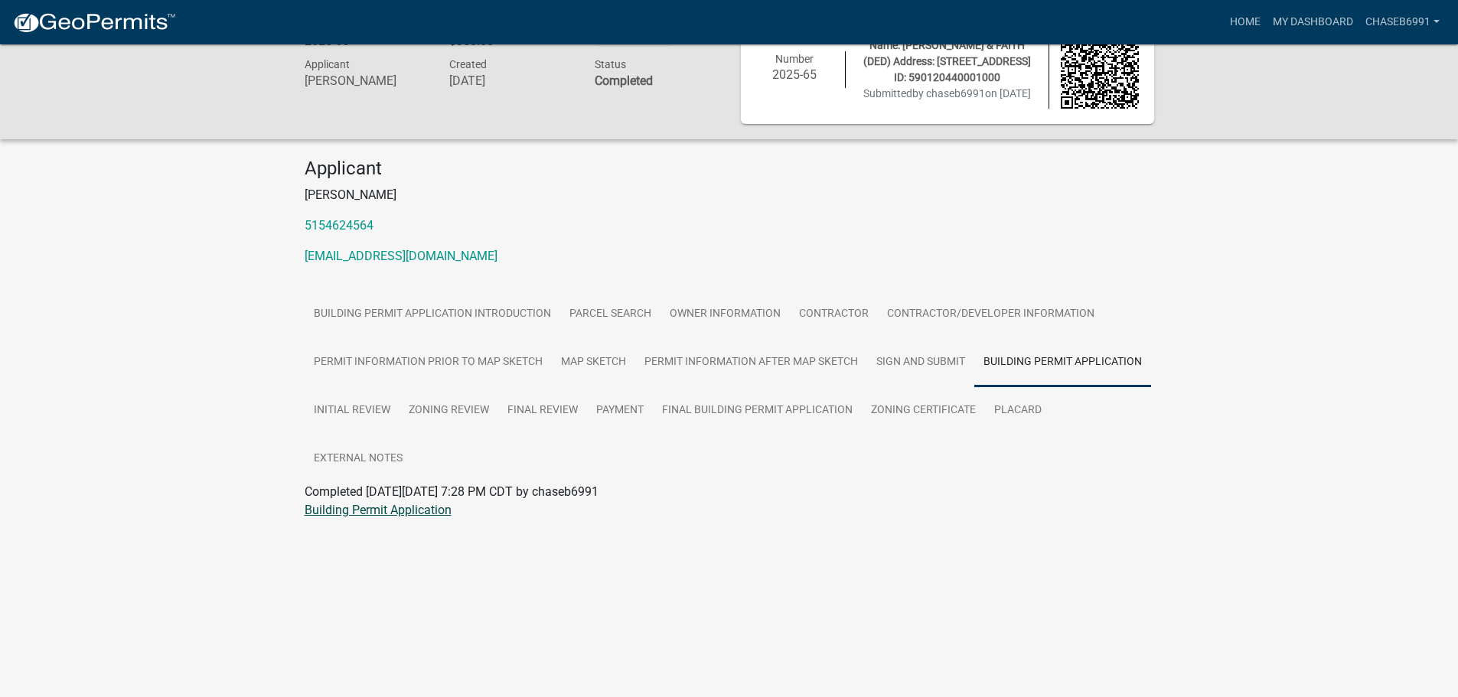
click at [429, 514] on link "Building Permit Application" at bounding box center [378, 510] width 147 height 15
click at [364, 421] on link "Initial Review" at bounding box center [352, 411] width 95 height 49
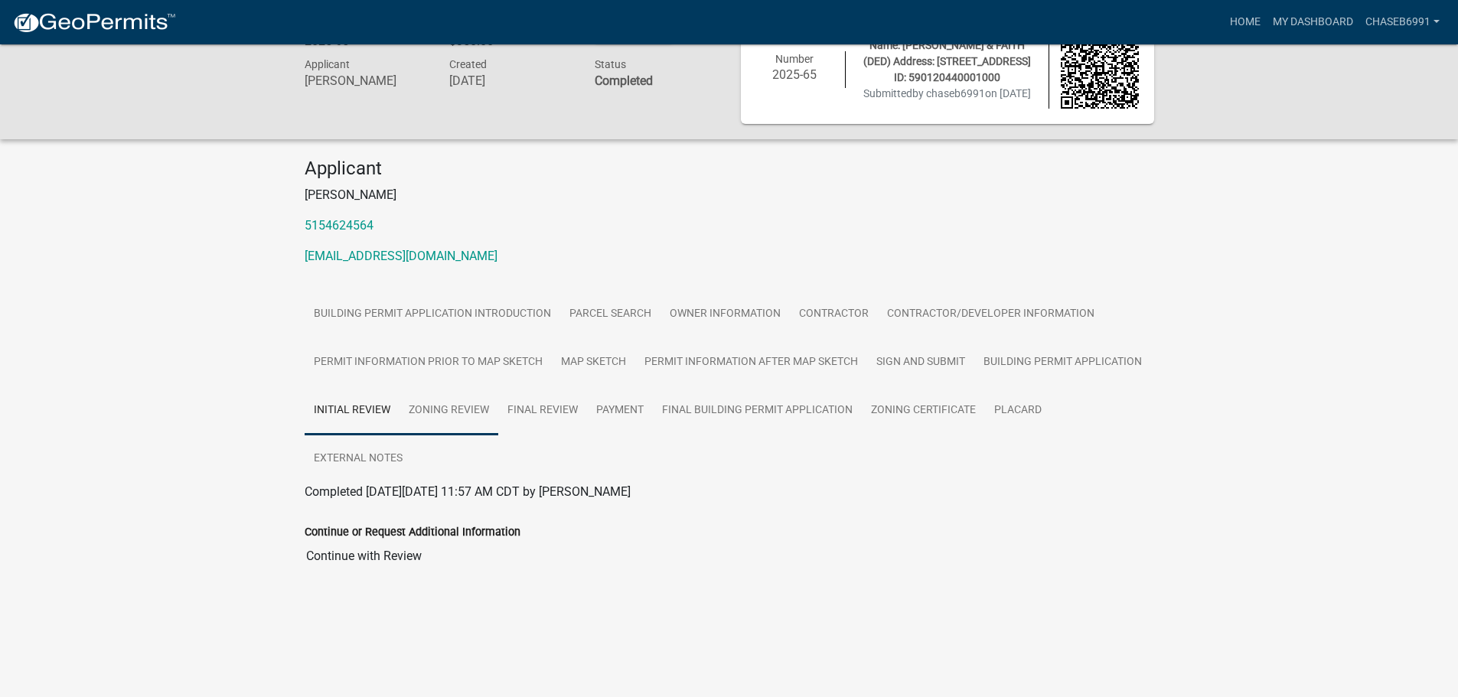
click at [440, 413] on link "Zoning Review" at bounding box center [449, 411] width 99 height 49
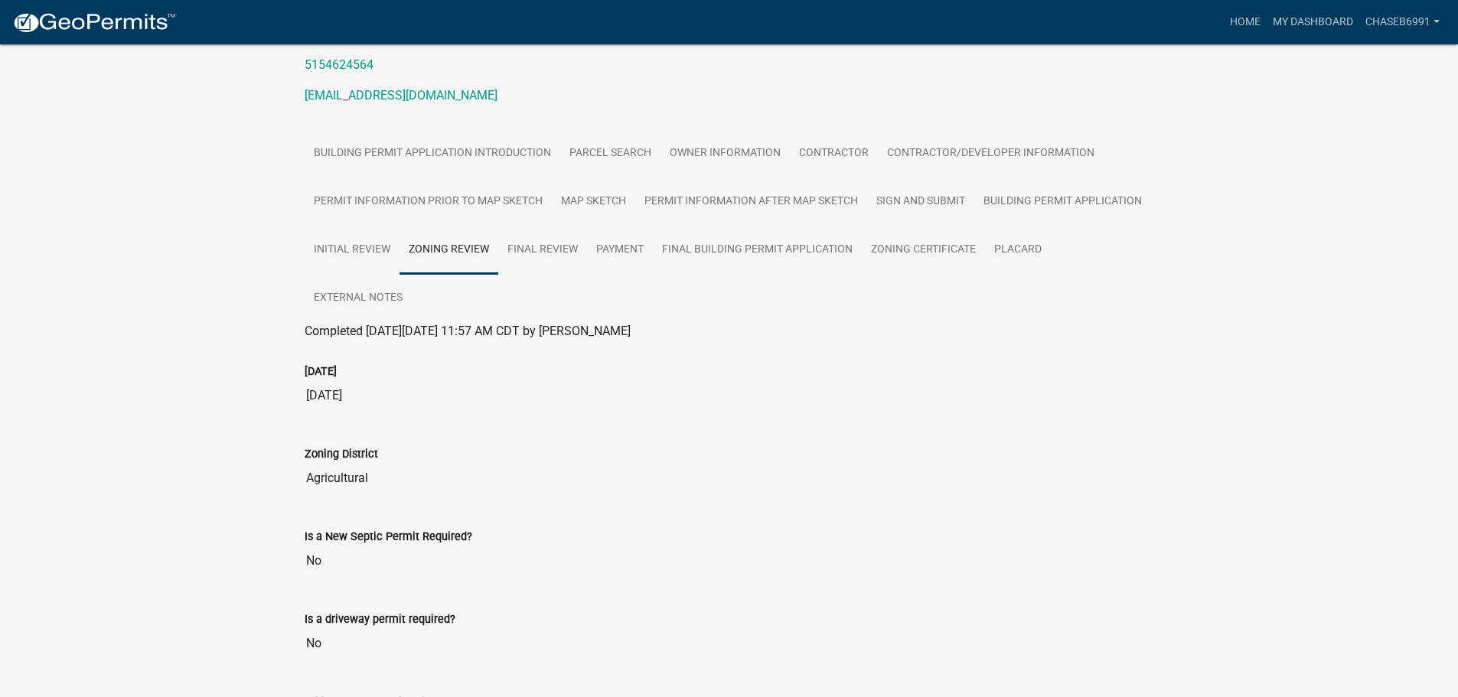
scroll to position [0, 0]
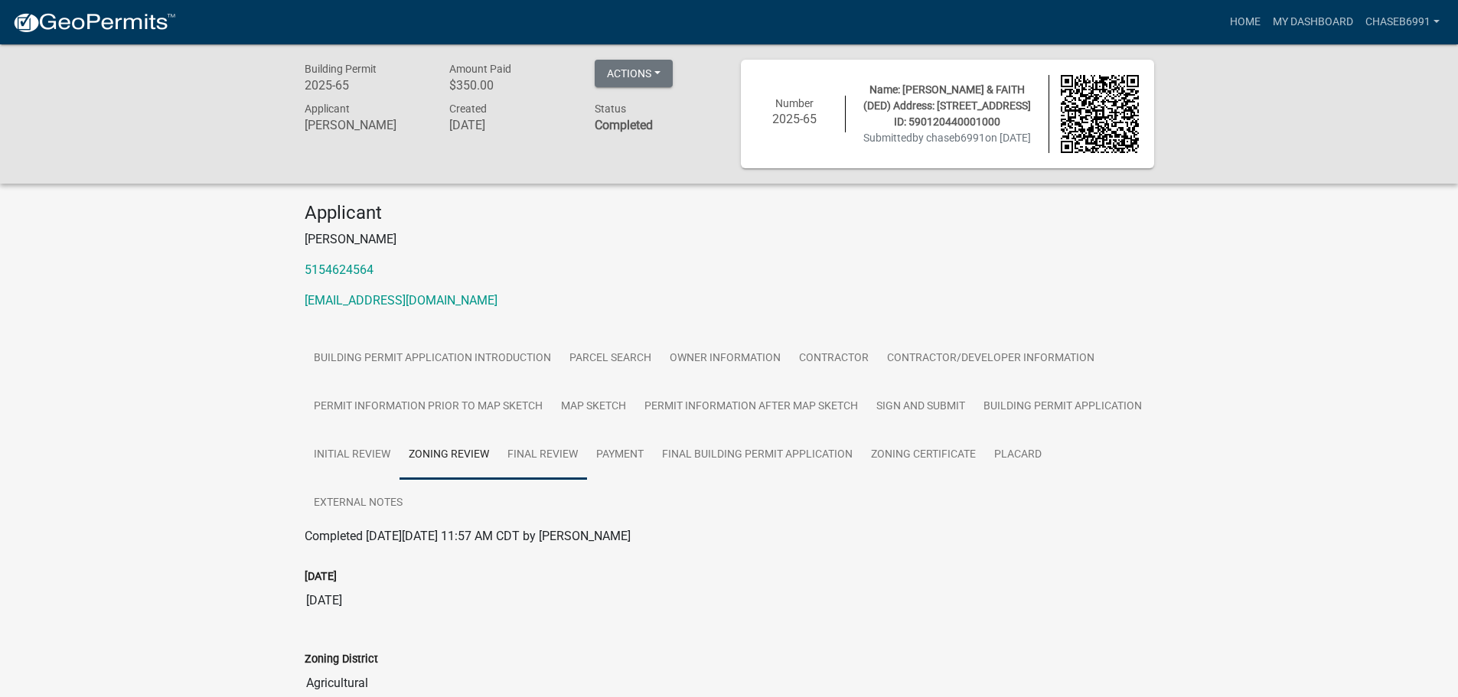
click at [533, 459] on link "Final Review" at bounding box center [542, 455] width 89 height 49
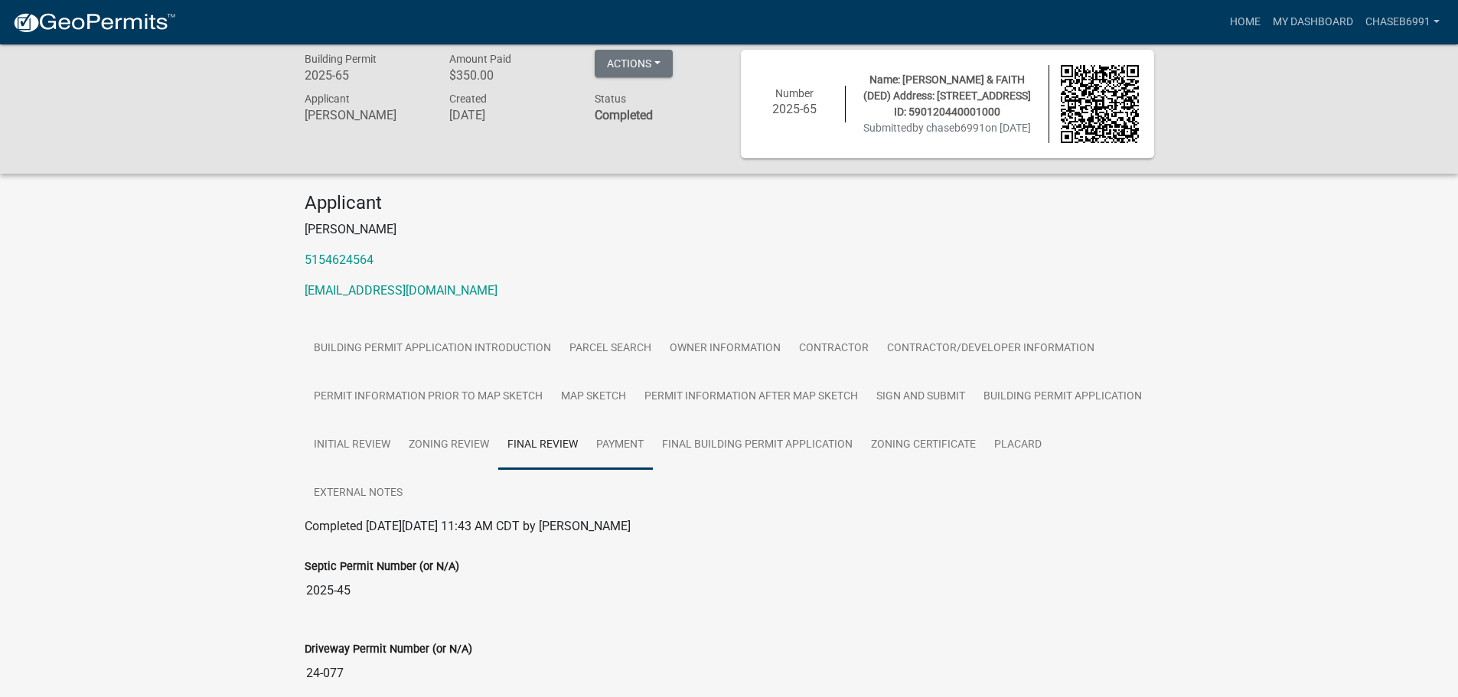
click at [619, 447] on link "Payment" at bounding box center [620, 445] width 66 height 49
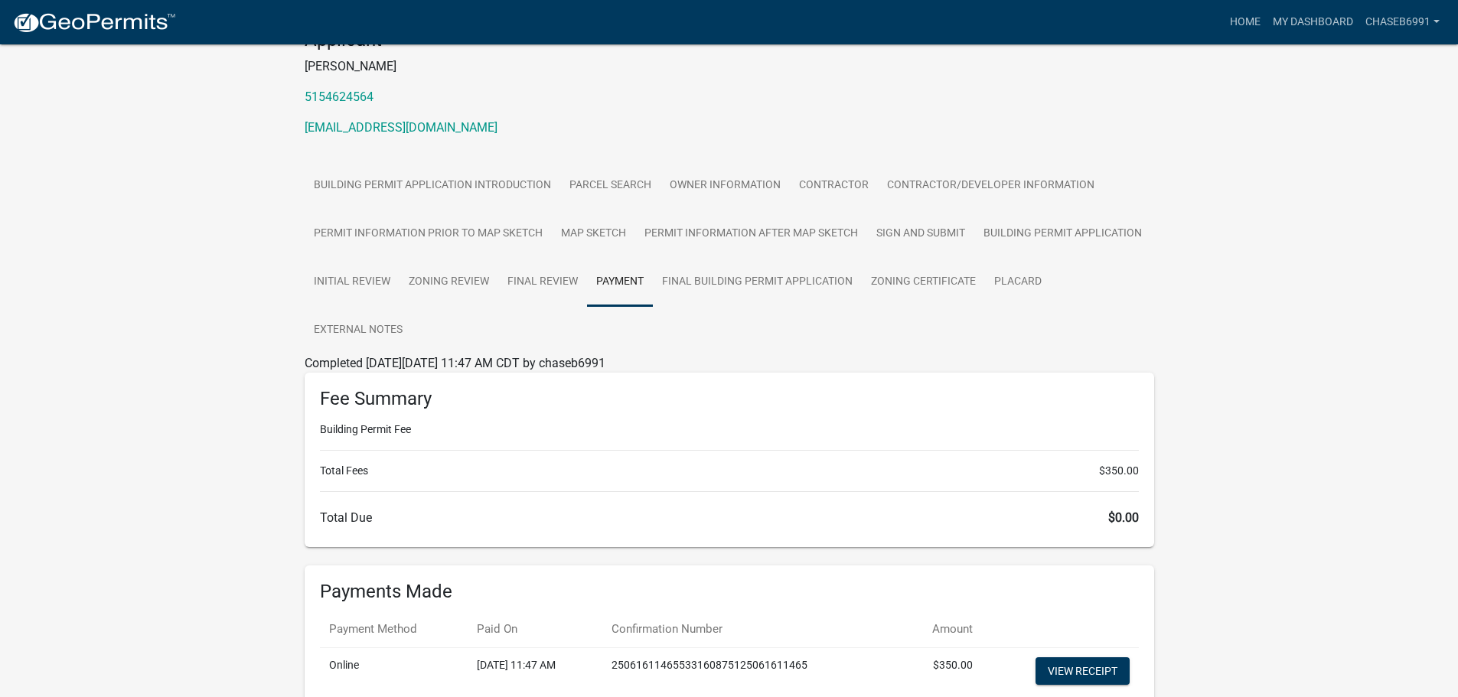
scroll to position [304, 0]
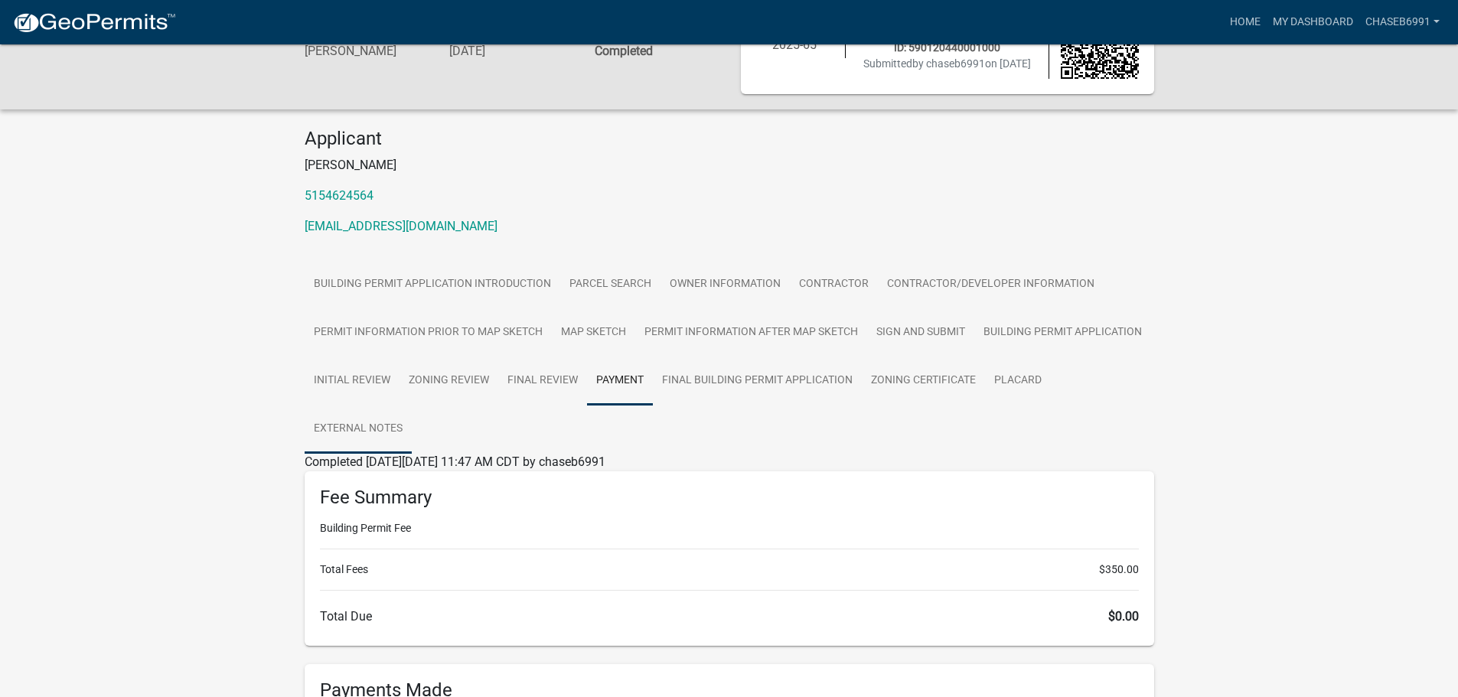
click at [389, 415] on link "External Notes" at bounding box center [358, 429] width 107 height 49
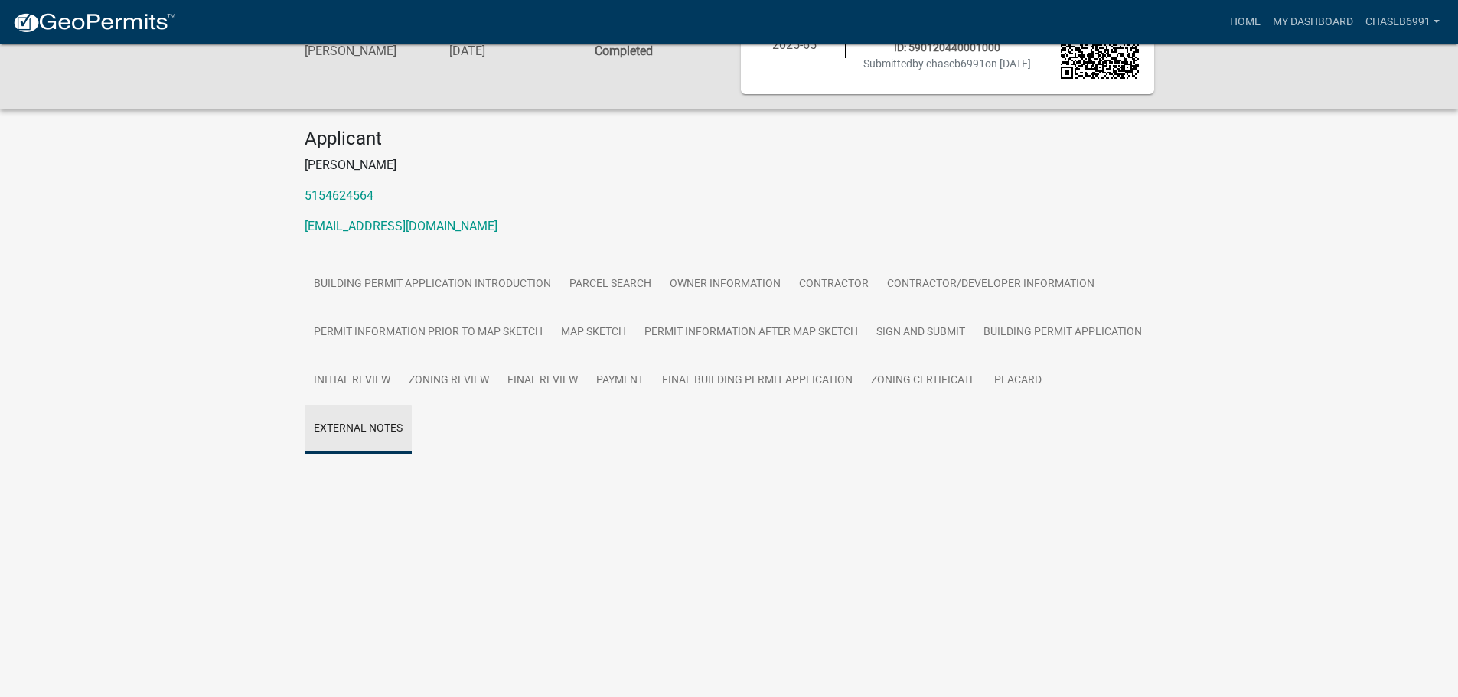
scroll to position [60, 0]
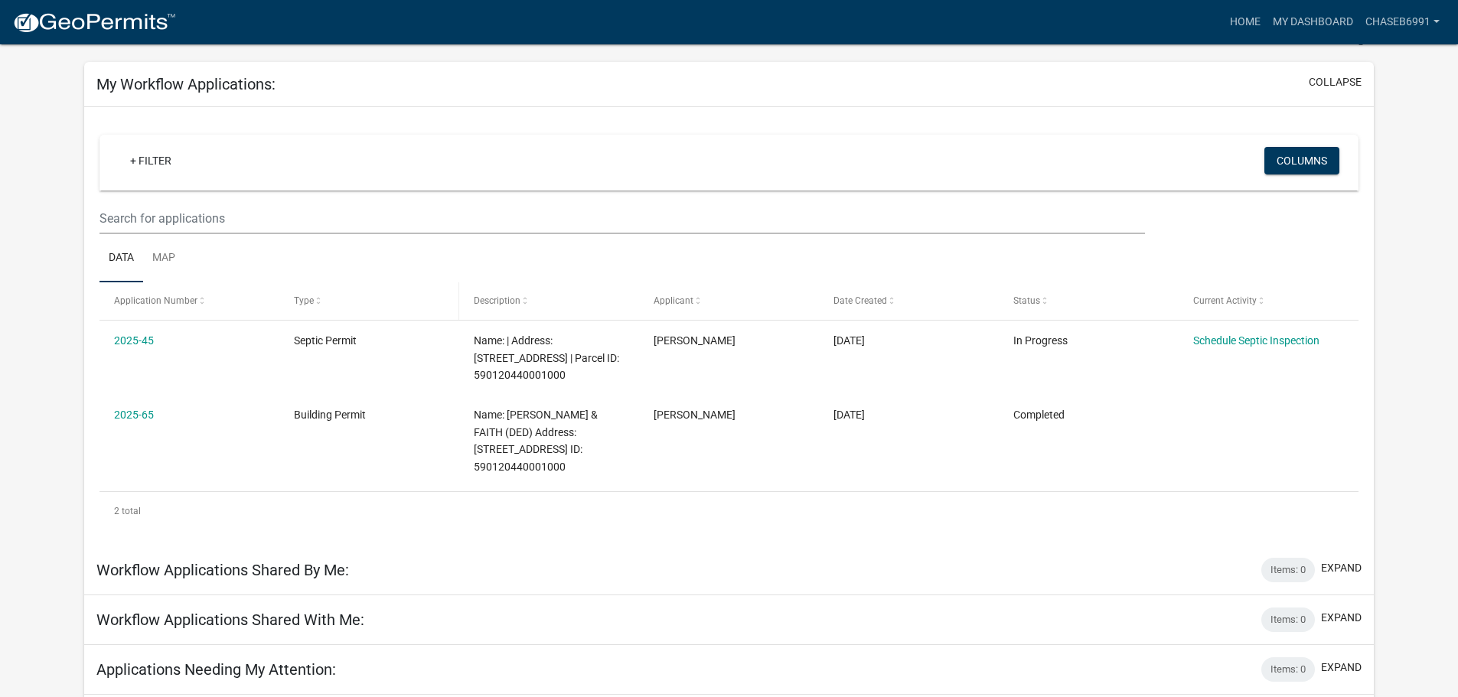
scroll to position [12, 0]
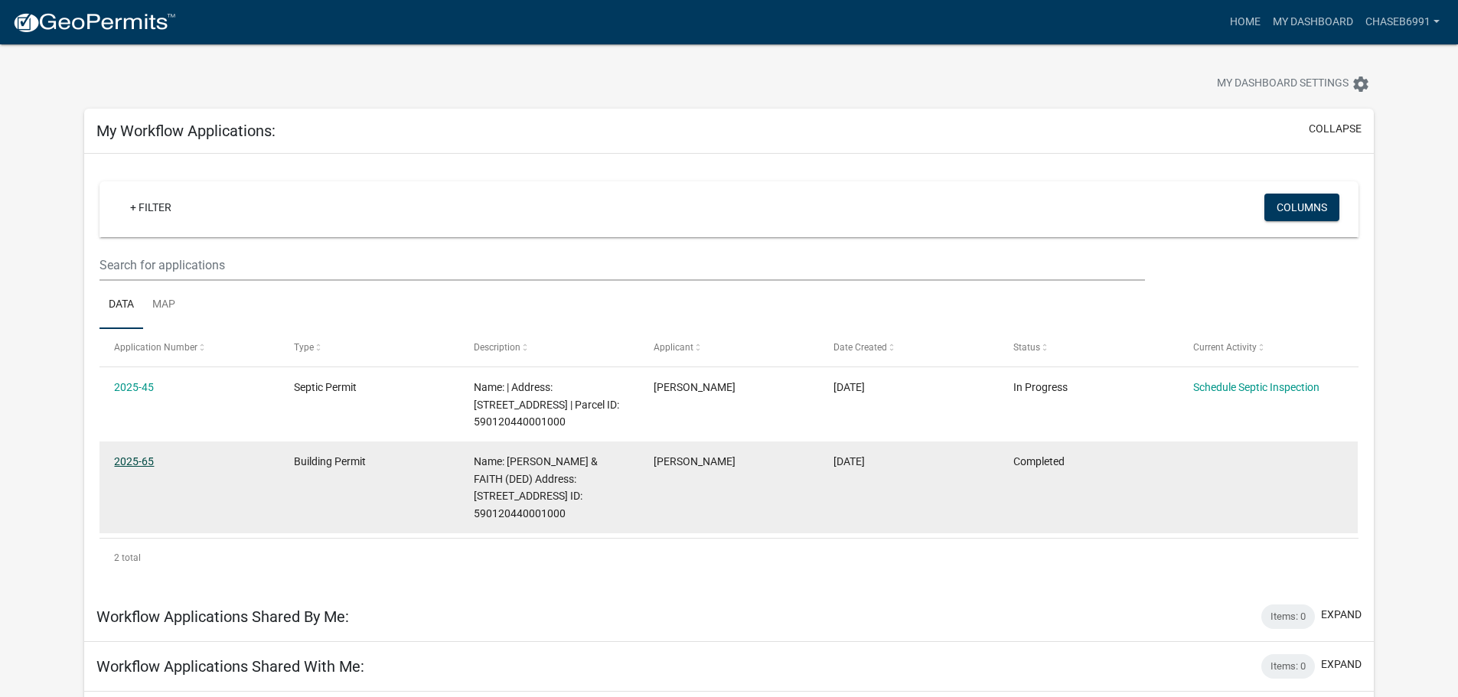
click at [129, 460] on link "2025-65" at bounding box center [134, 461] width 40 height 12
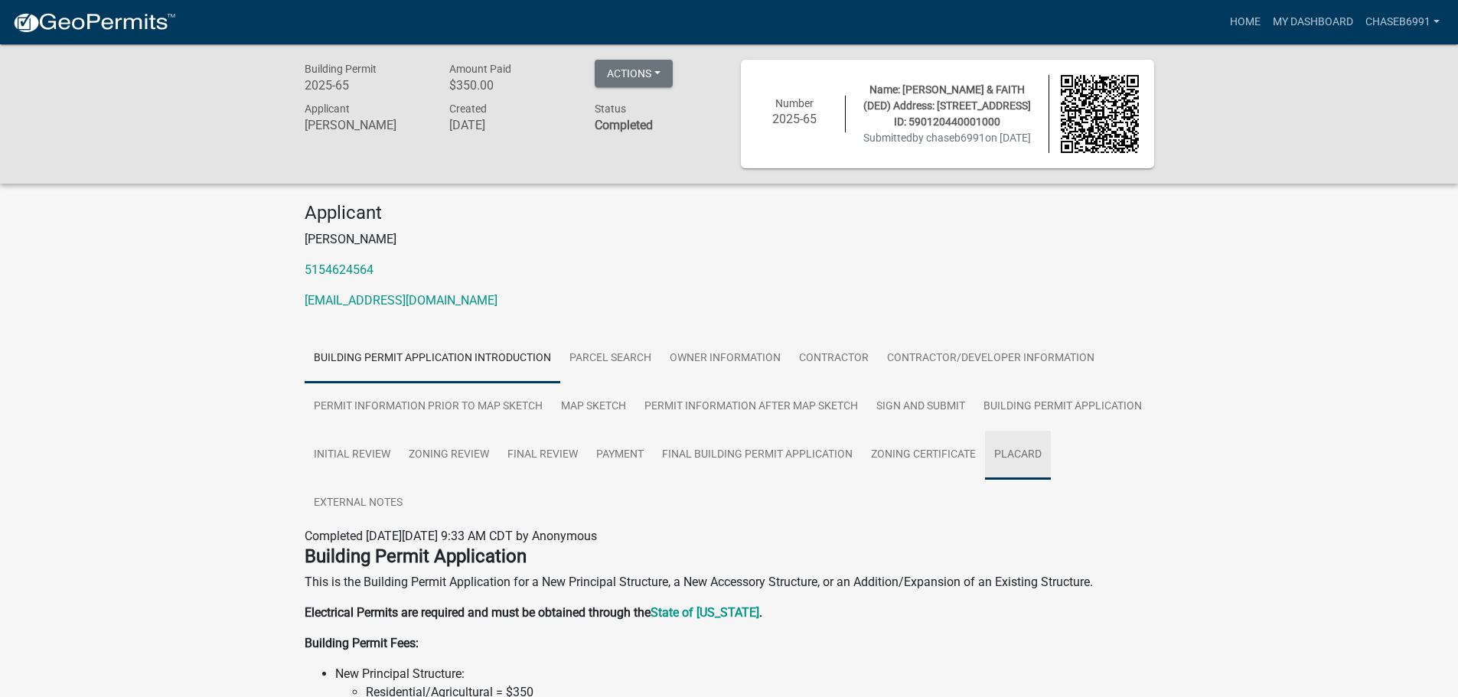
click at [990, 459] on link "Placard" at bounding box center [1018, 455] width 66 height 49
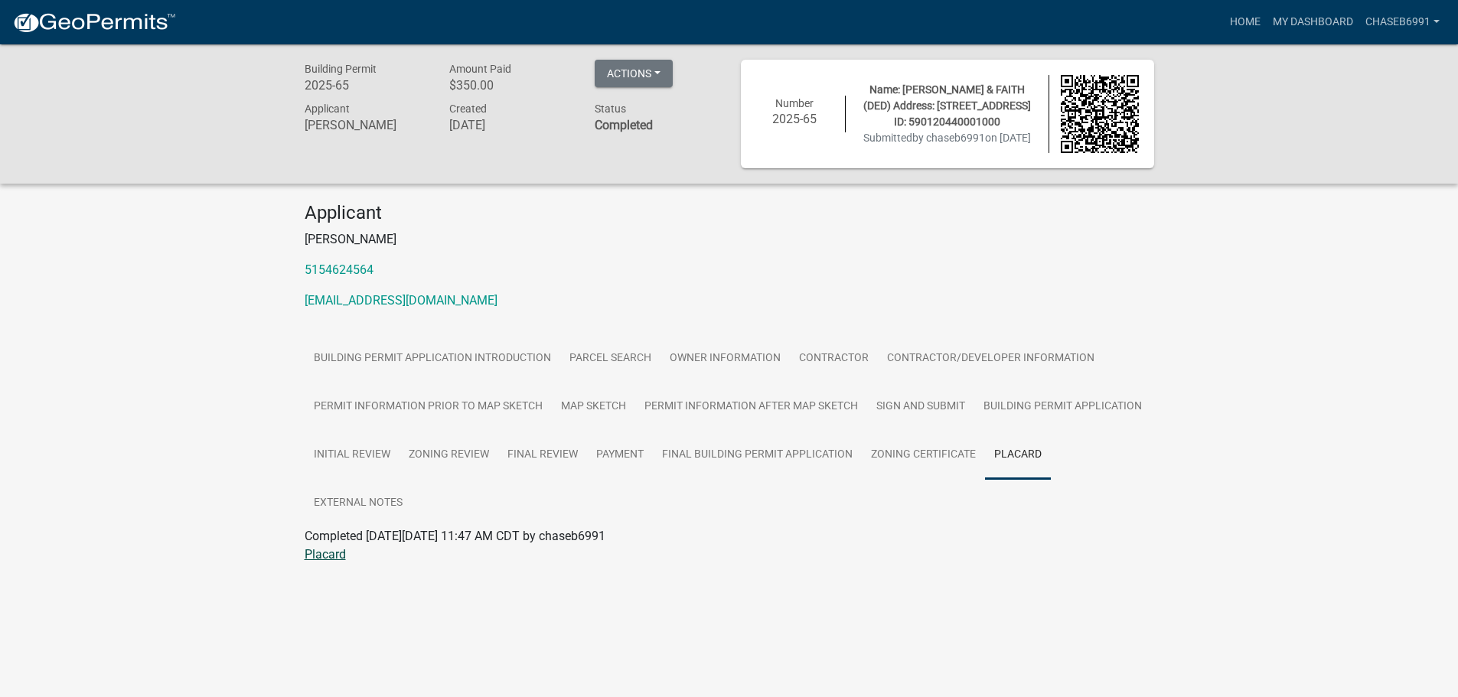
click at [305, 560] on link "Placard" at bounding box center [325, 554] width 41 height 15
